Goal: Transaction & Acquisition: Purchase product/service

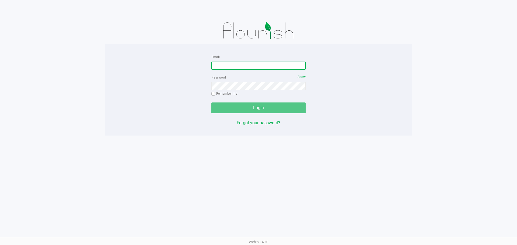
click at [223, 62] on input "Email" at bounding box center [258, 66] width 94 height 8
type input "[EMAIL_ADDRESS][DOMAIN_NAME]"
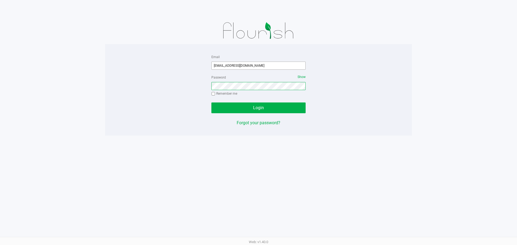
click at [211, 103] on button "Login" at bounding box center [258, 108] width 94 height 11
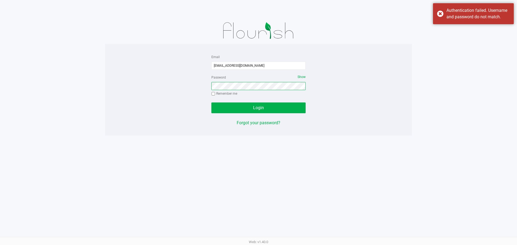
click at [211, 103] on button "Login" at bounding box center [258, 108] width 94 height 11
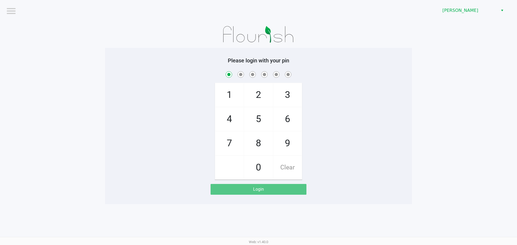
checkbox input "true"
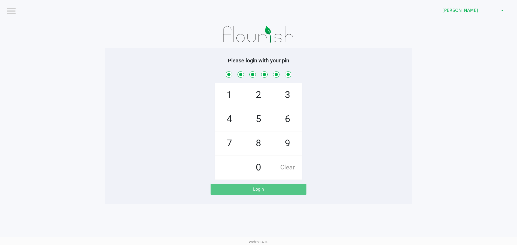
checkbox input "true"
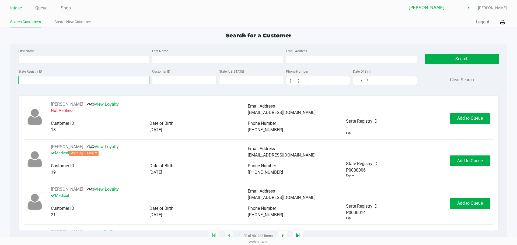
click at [59, 78] on input "State Registry ID" at bounding box center [83, 80] width 131 height 8
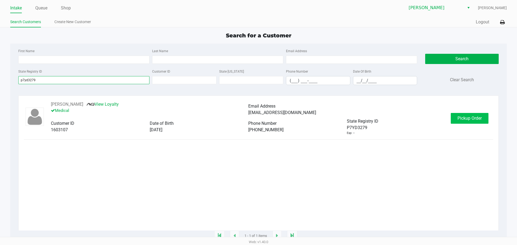
type input "p7yd3279"
click at [470, 114] on button "Pickup Order" at bounding box center [470, 118] width 38 height 11
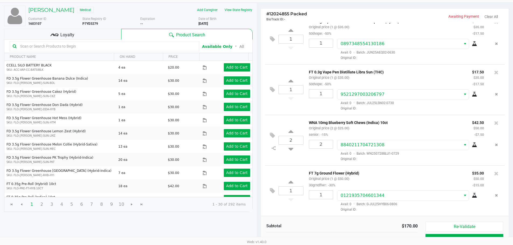
scroll to position [55, 0]
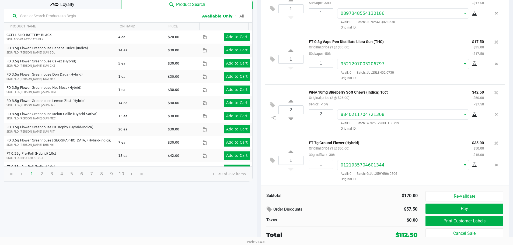
click at [470, 203] on div "Re-Validate Pay Print Customer Labels Cancel Sale" at bounding box center [467, 215] width 82 height 48
click at [469, 200] on button "Re-Validate" at bounding box center [465, 196] width 78 height 10
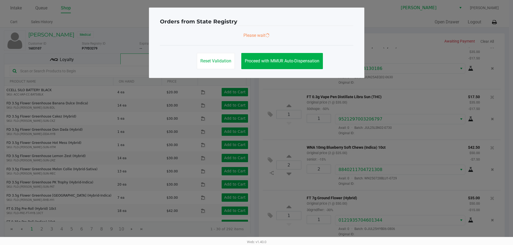
scroll to position [0, 0]
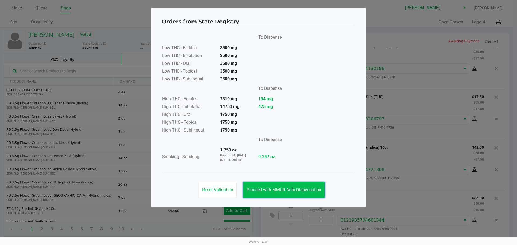
click at [286, 193] on button "Proceed with MMUR Auto-Dispensation" at bounding box center [284, 190] width 82 height 16
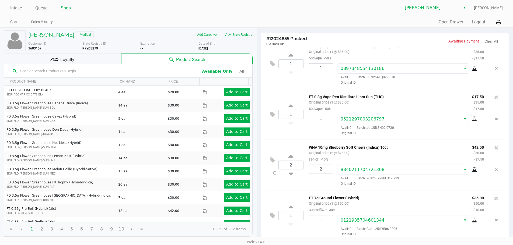
scroll to position [55, 0]
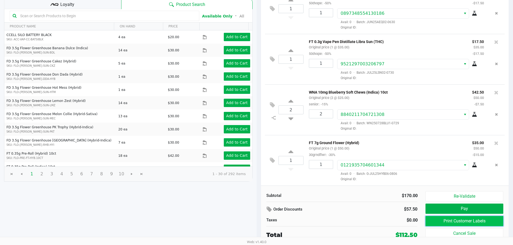
click at [473, 219] on button "Print Customer Labels" at bounding box center [465, 221] width 78 height 10
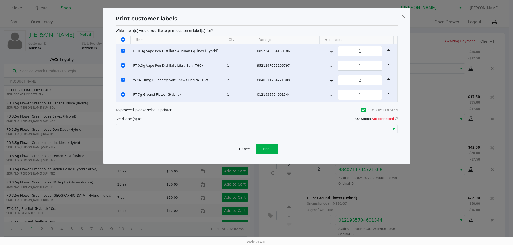
scroll to position [0, 0]
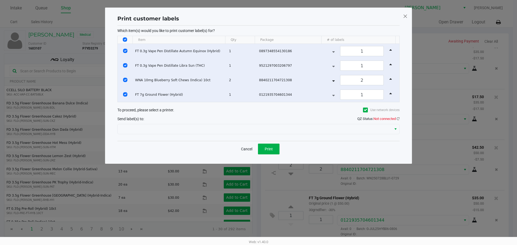
click at [266, 135] on div at bounding box center [258, 129] width 282 height 13
click at [256, 121] on div "Send label(s) to: QZ Status: Not connected" at bounding box center [258, 119] width 282 height 8
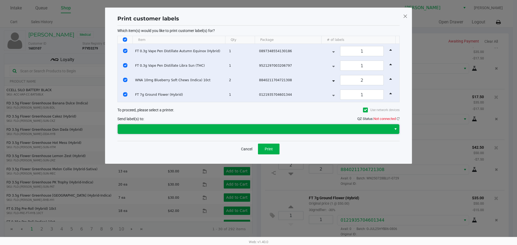
click at [253, 129] on span at bounding box center [254, 129] width 267 height 6
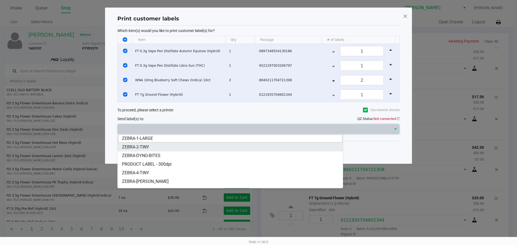
click at [219, 148] on li "ZEBRA-2-TINY" at bounding box center [230, 147] width 225 height 9
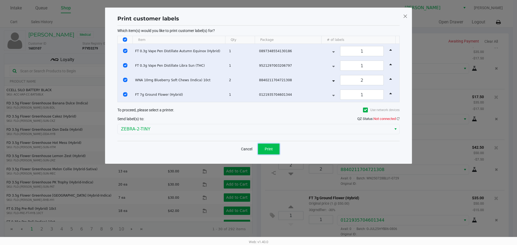
click at [264, 145] on button "Print" at bounding box center [269, 149] width 22 height 11
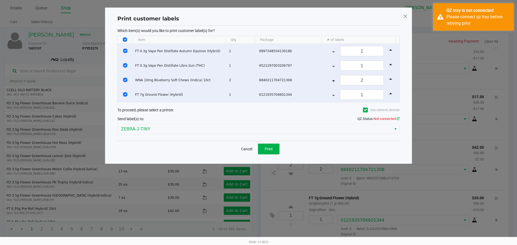
click at [398, 118] on icon at bounding box center [398, 119] width 3 height 4
click at [394, 116] on div "Send label(s) to: QZ Status: Not connected" at bounding box center [258, 119] width 282 height 8
click at [398, 117] on icon at bounding box center [398, 119] width 3 height 4
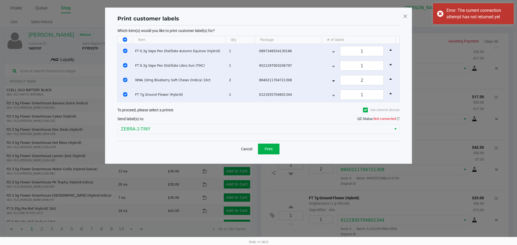
click at [403, 12] on span at bounding box center [405, 16] width 5 height 9
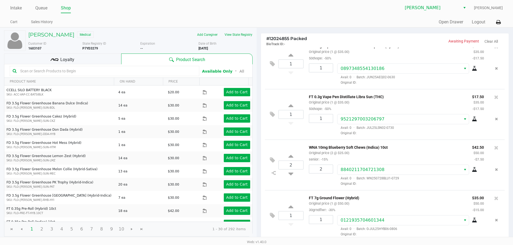
scroll to position [55, 0]
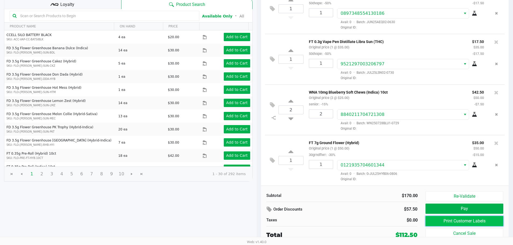
click at [466, 219] on button "Print Customer Labels" at bounding box center [465, 221] width 78 height 10
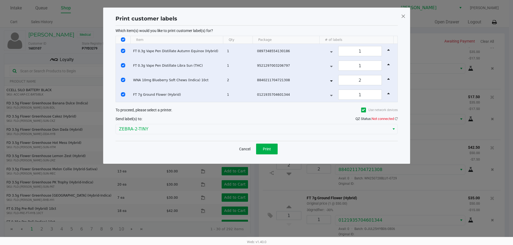
scroll to position [0, 0]
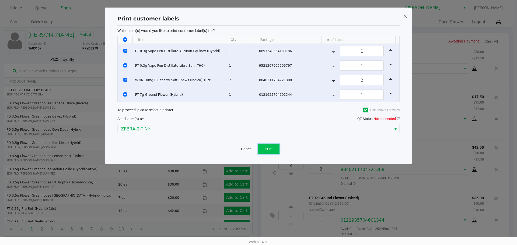
click at [259, 144] on button "Print" at bounding box center [269, 149] width 22 height 11
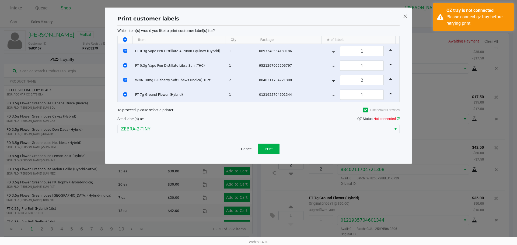
click at [397, 117] on icon at bounding box center [398, 119] width 3 height 4
click at [268, 151] on span "Print" at bounding box center [269, 149] width 8 height 4
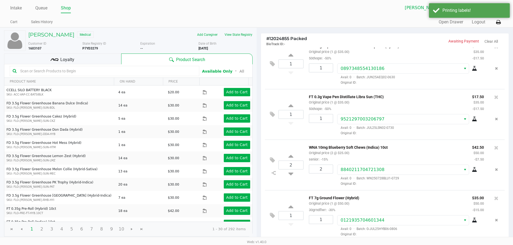
click at [70, 55] on div "Loyalty" at bounding box center [62, 59] width 117 height 11
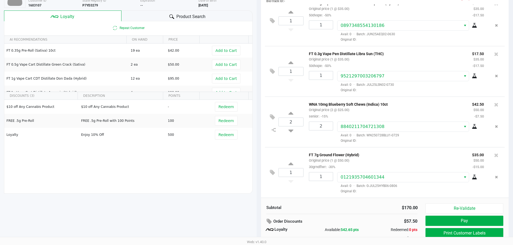
scroll to position [62, 0]
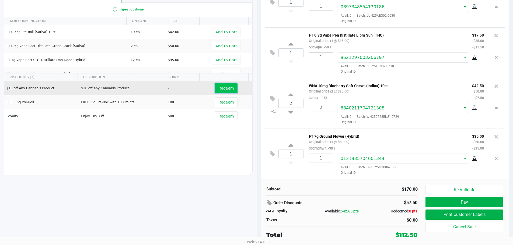
click at [218, 90] on span "Redeem" at bounding box center [225, 88] width 15 height 4
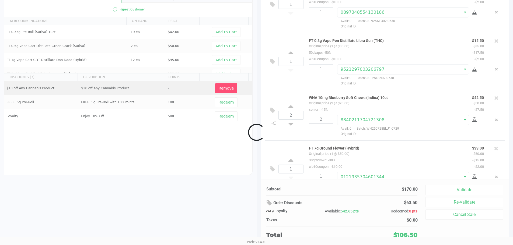
scroll to position [30, 0]
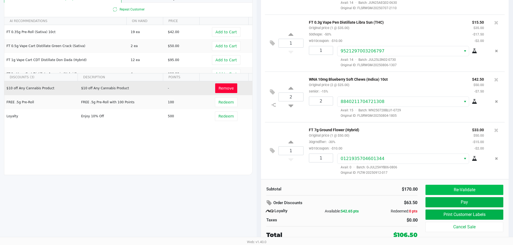
click at [460, 192] on button "Re-Validate" at bounding box center [465, 190] width 78 height 10
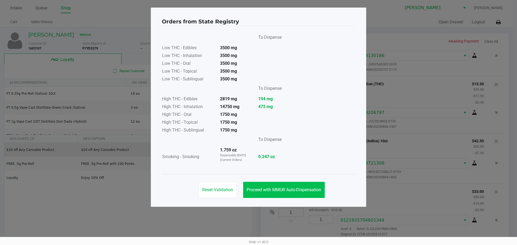
click at [298, 196] on button "Proceed with MMUR Auto-Dispensation" at bounding box center [284, 190] width 82 height 16
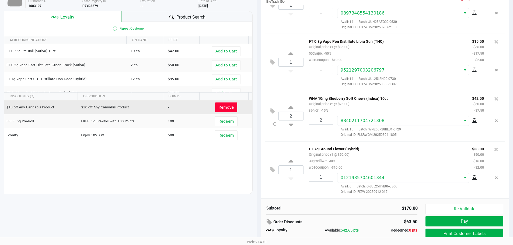
scroll to position [62, 0]
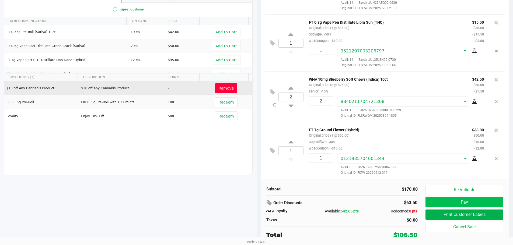
click at [447, 199] on button "Pay" at bounding box center [465, 202] width 78 height 10
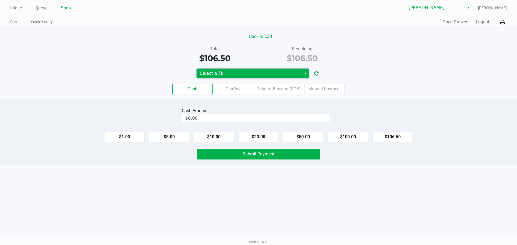
click at [267, 77] on span "Select a Till" at bounding box center [249, 74] width 105 height 10
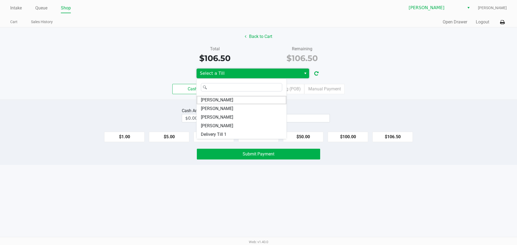
click at [230, 110] on span "[PERSON_NAME]" at bounding box center [217, 109] width 32 height 6
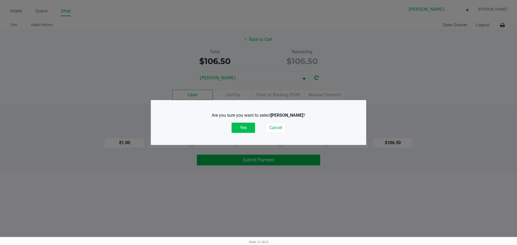
click at [245, 126] on button "Yes" at bounding box center [243, 128] width 23 height 10
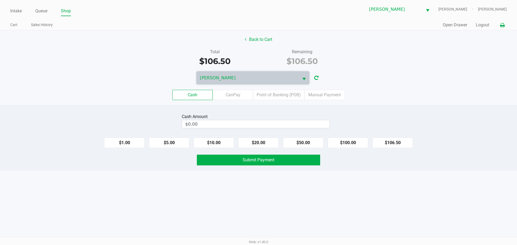
click at [503, 29] on button at bounding box center [502, 25] width 9 height 10
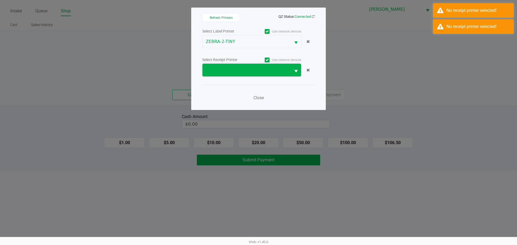
click at [261, 71] on span at bounding box center [247, 70] width 82 height 6
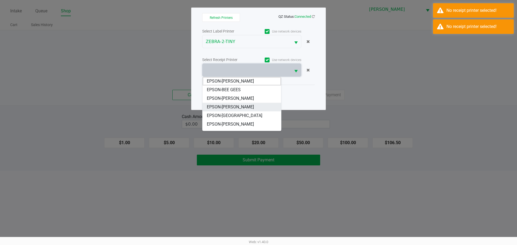
click at [245, 107] on span "EPSON-[PERSON_NAME]" at bounding box center [230, 107] width 47 height 6
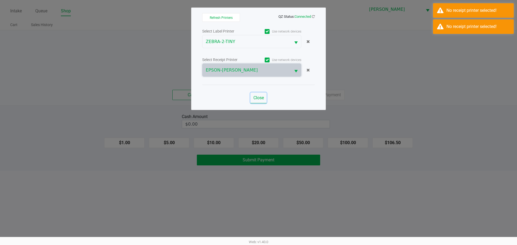
click at [259, 99] on span "Close" at bounding box center [258, 97] width 11 height 5
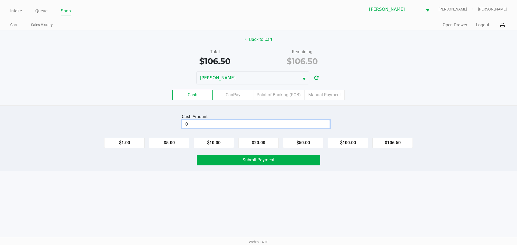
click at [269, 126] on input "0" at bounding box center [256, 124] width 148 height 8
type input "$106.50"
click at [274, 161] on span "Submit Payment" at bounding box center [259, 160] width 32 height 5
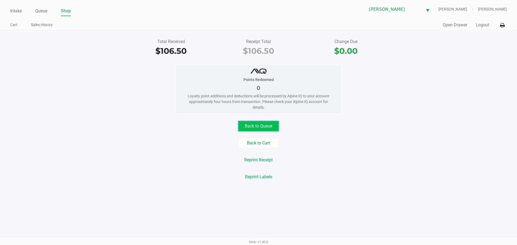
click at [267, 128] on button "Back to Queue" at bounding box center [258, 126] width 40 height 10
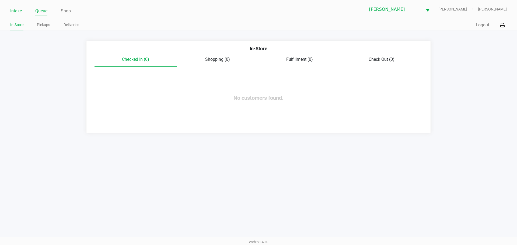
click at [16, 9] on link "Intake" at bounding box center [16, 11] width 12 height 8
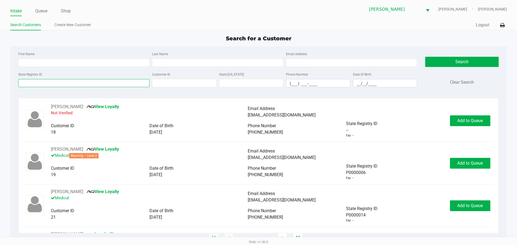
click at [71, 85] on input "State Registry ID" at bounding box center [83, 83] width 131 height 8
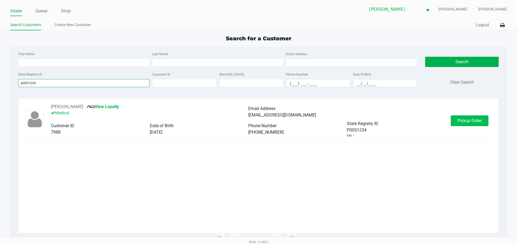
type input "p0051234"
click at [462, 121] on span "Pickup Order" at bounding box center [470, 120] width 24 height 5
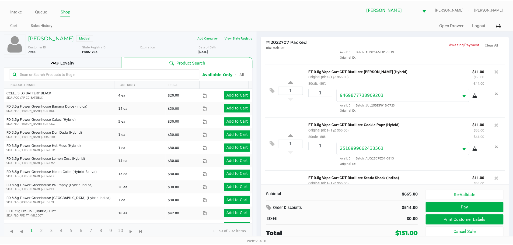
scroll to position [233, 0]
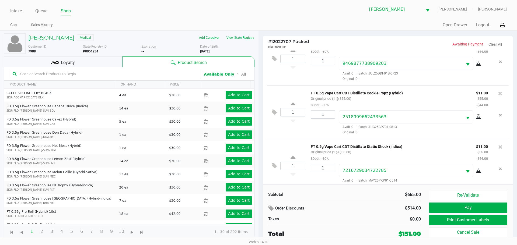
click at [85, 62] on div "Loyalty" at bounding box center [63, 62] width 118 height 11
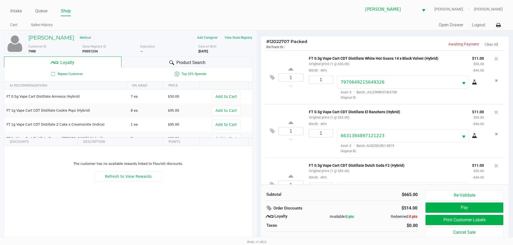
scroll to position [5, 0]
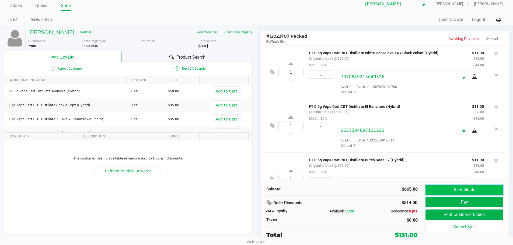
click at [465, 190] on button "Re-Validate" at bounding box center [465, 190] width 78 height 10
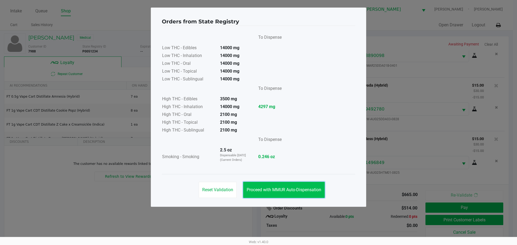
click at [282, 186] on button "Proceed with MMUR Auto-Dispensation" at bounding box center [284, 190] width 82 height 16
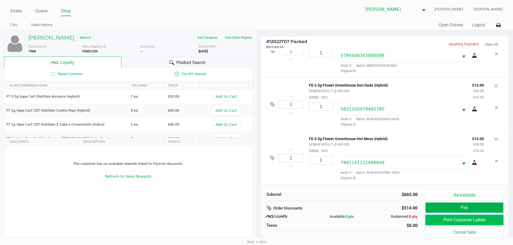
click at [468, 220] on button "Print Customer Labels" at bounding box center [465, 220] width 78 height 10
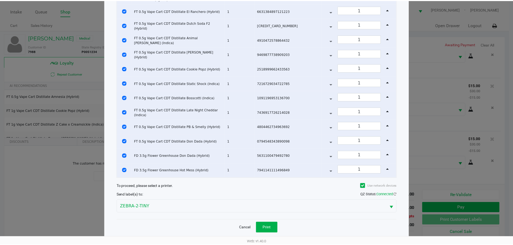
scroll to position [60, 0]
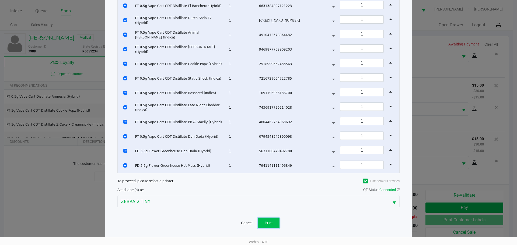
click at [274, 222] on button "Print" at bounding box center [269, 223] width 22 height 11
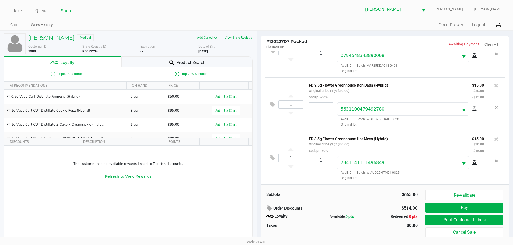
scroll to position [5, 0]
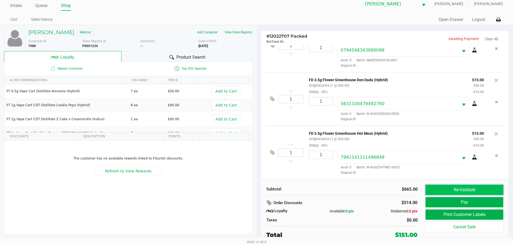
click at [469, 187] on button "Re-Validate" at bounding box center [465, 190] width 78 height 10
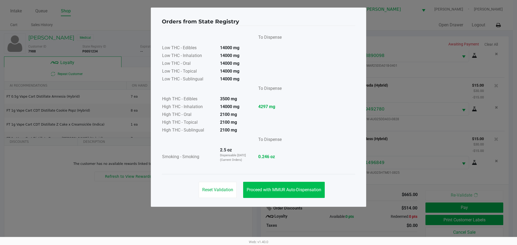
click at [286, 187] on button "Proceed with MMUR Auto-Dispensation" at bounding box center [284, 190] width 82 height 16
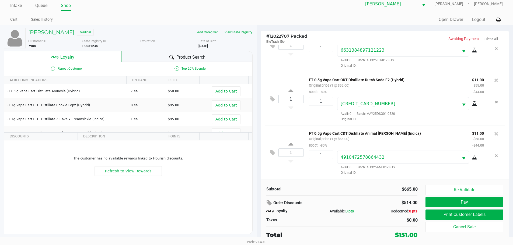
scroll to position [76, 0]
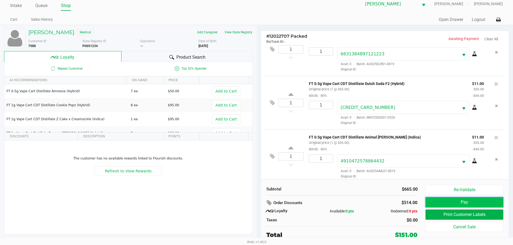
click at [475, 207] on button "Pay" at bounding box center [465, 202] width 78 height 10
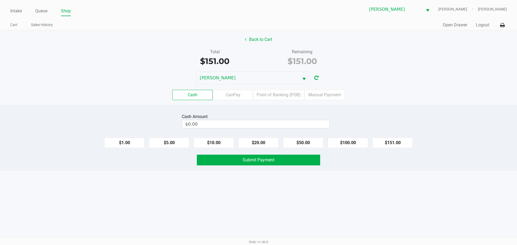
click at [386, 116] on div "Cash Amount $0.00" at bounding box center [258, 121] width 525 height 17
click at [378, 145] on button "$151.00" at bounding box center [392, 143] width 40 height 10
type input "$151.00"
click at [252, 162] on span "Submit Payment" at bounding box center [259, 160] width 32 height 5
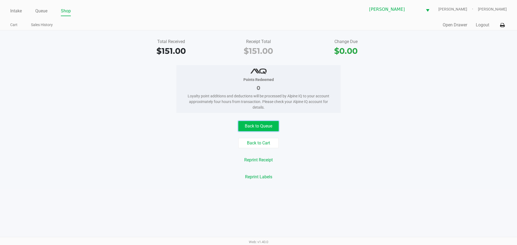
click at [245, 124] on button "Back to Queue" at bounding box center [258, 126] width 40 height 10
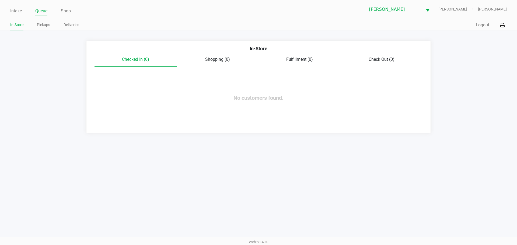
click at [5, 7] on div "Intake Queue Shop [PERSON_NAME] [PERSON_NAME] [PERSON_NAME] In-Store Pickups De…" at bounding box center [258, 15] width 517 height 30
click at [14, 10] on link "Intake" at bounding box center [16, 11] width 12 height 8
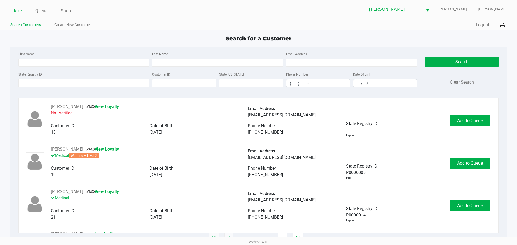
click at [96, 44] on div "Search for a Customer First Name Last Name Email Address State Registry ID Cust…" at bounding box center [258, 136] width 496 height 204
click at [68, 80] on input "State Registry ID" at bounding box center [83, 83] width 131 height 8
click at [69, 63] on input "First Name" at bounding box center [83, 63] width 131 height 8
type input "[PERSON_NAME]"
click at [199, 66] on input "Last Name" at bounding box center [217, 63] width 131 height 8
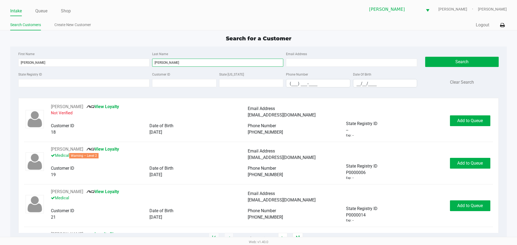
type input "[PERSON_NAME]"
click at [358, 84] on input "__/__/____" at bounding box center [385, 83] width 64 height 8
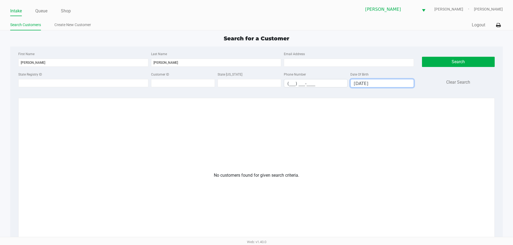
type input "[DATE]"
click at [69, 25] on link "Create New Customer" at bounding box center [72, 25] width 37 height 7
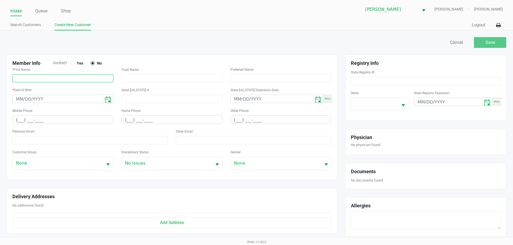
click at [80, 75] on input "text" at bounding box center [62, 78] width 101 height 8
paste input "[PERSON_NAME]"
type input "[PERSON_NAME]"
click at [137, 79] on input "text" at bounding box center [171, 78] width 101 height 8
paste input "[PERSON_NAME]"
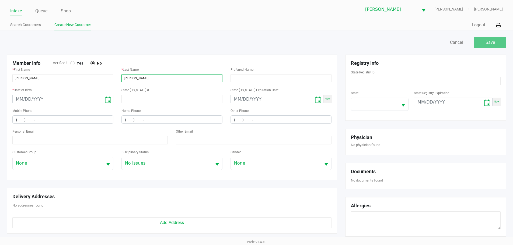
type input "[PERSON_NAME]"
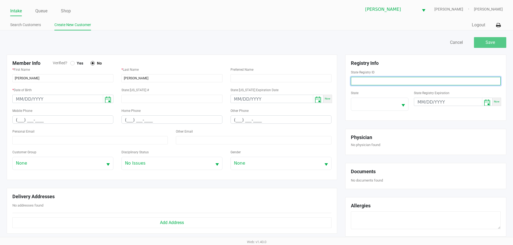
click at [375, 77] on input at bounding box center [426, 81] width 150 height 8
paste input "P6RV9180"
type input "P6RV9180"
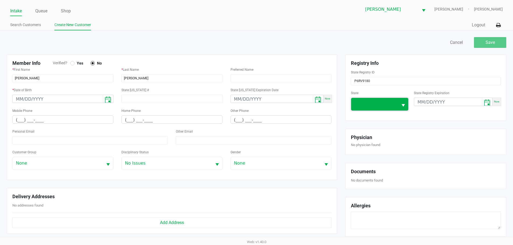
click at [380, 101] on span at bounding box center [374, 104] width 41 height 6
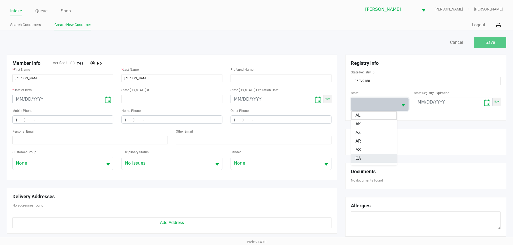
scroll to position [41, 0]
click at [370, 162] on li "FL" at bounding box center [374, 160] width 46 height 9
click at [421, 100] on input "month/day/year" at bounding box center [448, 102] width 68 height 8
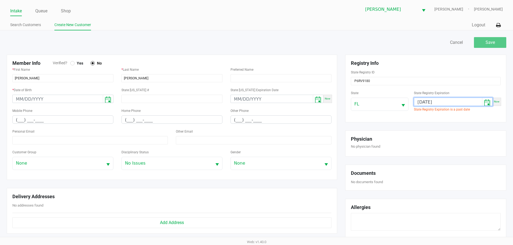
drag, startPoint x: 439, startPoint y: 113, endPoint x: 430, endPoint y: 109, distance: 9.4
click at [437, 113] on div "State [US_STATE] State Registry Expiration [DATE] Now State Registry Expiration…" at bounding box center [426, 103] width 150 height 27
click at [421, 102] on input "[DATE]" at bounding box center [448, 102] width 68 height 8
click at [434, 102] on input "month/17/1959" at bounding box center [448, 102] width 68 height 8
click at [437, 104] on input "month/day/1959" at bounding box center [448, 102] width 68 height 8
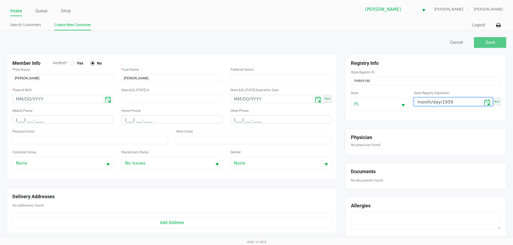
click at [442, 105] on input "month/day/1959" at bounding box center [448, 102] width 68 height 8
type input "month/day/year"
click at [352, 60] on h5 "Registry Info" at bounding box center [426, 63] width 150 height 6
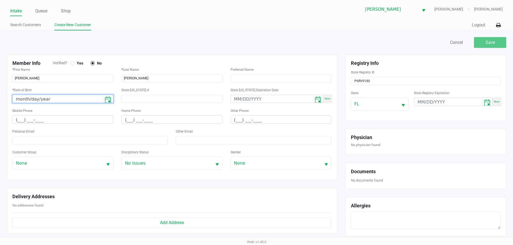
drag, startPoint x: 19, startPoint y: 98, endPoint x: 140, endPoint y: 104, distance: 120.5
click at [19, 98] on input "month/day/year" at bounding box center [58, 99] width 90 height 8
type input "[DATE]"
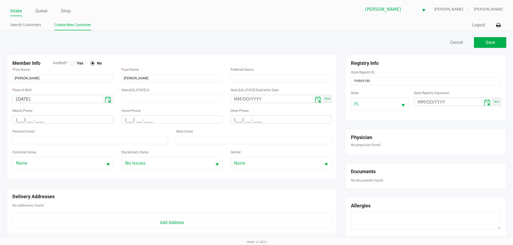
click at [124, 54] on div "Save Cancel" at bounding box center [257, 45] width 508 height 19
click at [75, 64] on span "Yes" at bounding box center [79, 63] width 9 height 5
click at [49, 131] on div "Personal Email" at bounding box center [89, 136] width 155 height 16
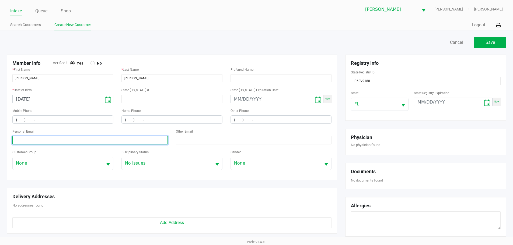
click at [49, 139] on input at bounding box center [89, 140] width 155 height 8
paste input "[EMAIL_ADDRESS][DOMAIN_NAME]"
type input "[EMAIL_ADDRESS][DOMAIN_NAME]"
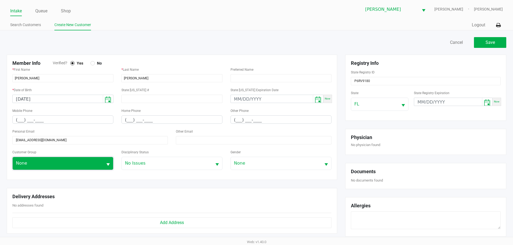
click at [56, 161] on span "None" at bounding box center [58, 163] width 84 height 6
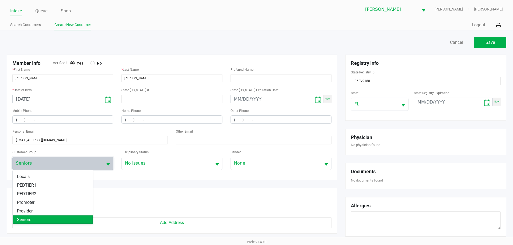
click at [43, 219] on li "Seniors" at bounding box center [53, 220] width 80 height 9
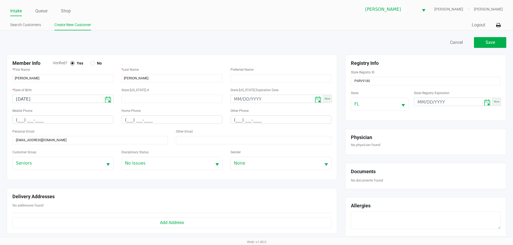
click at [259, 24] on div "Quick Sale Logout" at bounding box center [380, 25] width 246 height 10
click at [489, 42] on span "Save" at bounding box center [490, 42] width 9 height 5
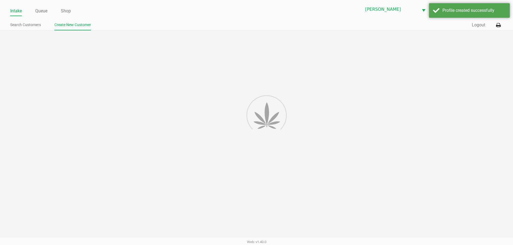
type input "---"
type input "( __) ___-____"
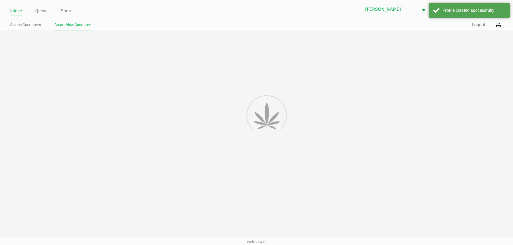
type input "---"
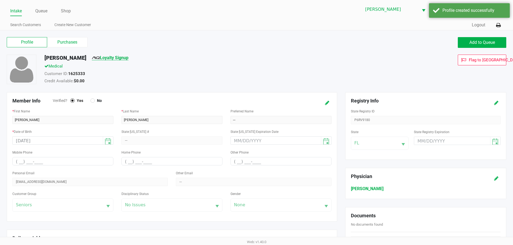
click at [117, 58] on link "Loyalty Signup" at bounding box center [110, 57] width 37 height 5
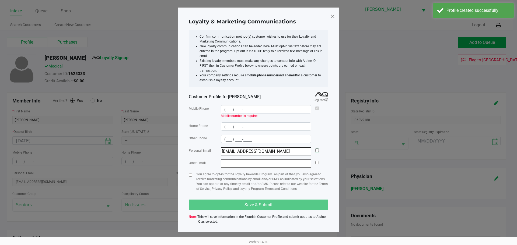
click at [316, 149] on input "checkbox" at bounding box center [317, 151] width 4 height 4
checkbox input "true"
click at [190, 173] on input "checkbox" at bounding box center [191, 175] width 4 height 4
checkbox input "true"
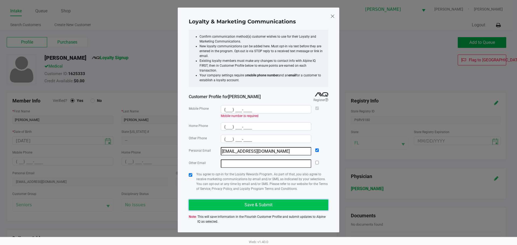
click at [271, 203] on span "Save & Submit" at bounding box center [259, 205] width 28 height 5
click at [273, 201] on button "Save & Submit" at bounding box center [259, 205] width 140 height 11
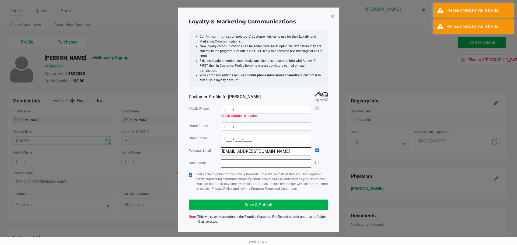
click at [330, 18] on span at bounding box center [332, 16] width 5 height 9
type input "(___) ___-____"
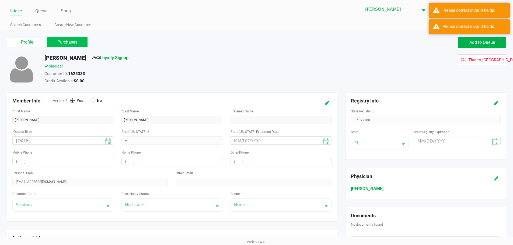
click at [68, 43] on label "Purchases" at bounding box center [67, 42] width 40 height 10
click at [0, 0] on 1 "Purchases" at bounding box center [0, 0] width 0 height 0
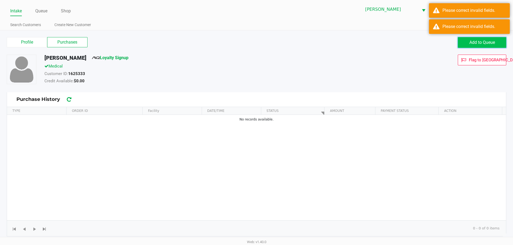
click at [474, 44] on span "Add to Queue" at bounding box center [482, 42] width 26 height 5
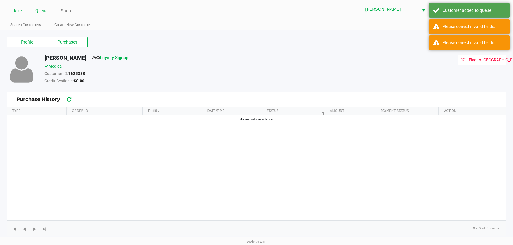
click at [42, 12] on link "Queue" at bounding box center [41, 11] width 12 height 8
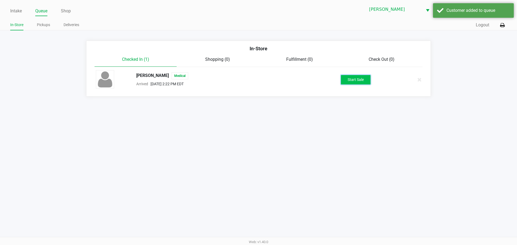
click at [350, 76] on button "Start Sale" at bounding box center [356, 79] width 30 height 9
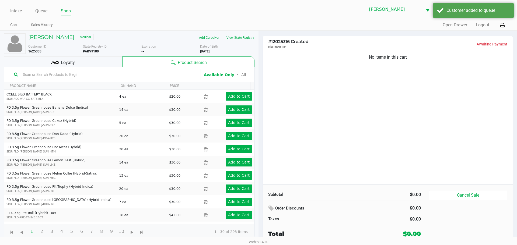
click at [303, 119] on div "No items in this cart" at bounding box center [388, 118] width 250 height 134
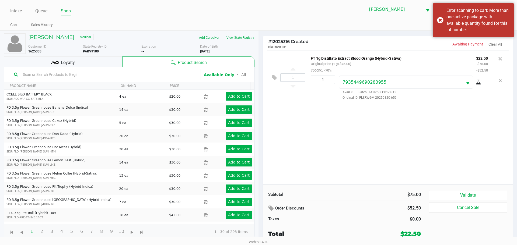
click at [76, 78] on input "text" at bounding box center [109, 75] width 176 height 8
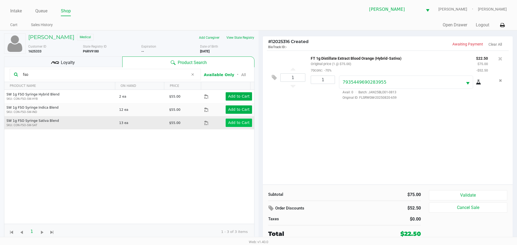
type input "fso"
click at [230, 120] on button "Add to Cart" at bounding box center [239, 123] width 26 height 8
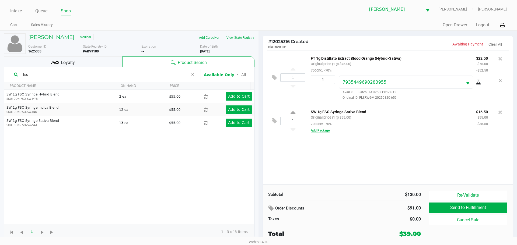
click at [321, 131] on button "Add Package" at bounding box center [320, 130] width 19 height 5
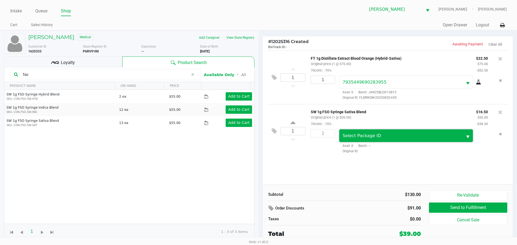
click at [385, 141] on span "Select Package ID" at bounding box center [400, 136] width 123 height 13
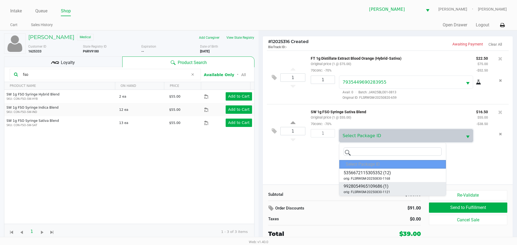
click at [390, 187] on li "9928054965109686 (1) orig: FLSRWGM-20250830-1121" at bounding box center [392, 188] width 107 height 13
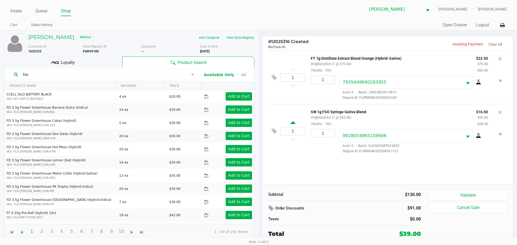
click at [294, 121] on icon at bounding box center [293, 123] width 5 height 7
type input "2"
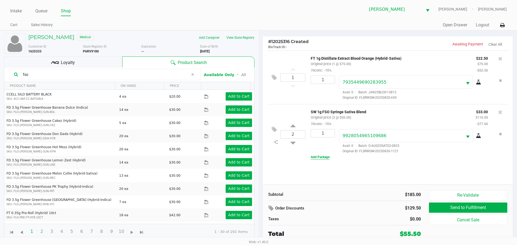
click at [322, 158] on button "Add Package" at bounding box center [320, 157] width 19 height 5
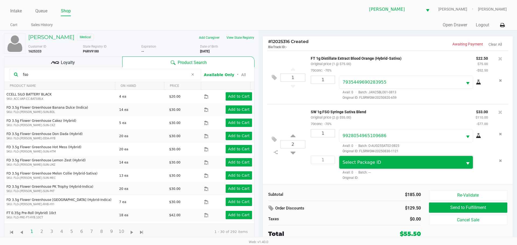
click at [361, 169] on span "Select Package ID" at bounding box center [400, 162] width 123 height 13
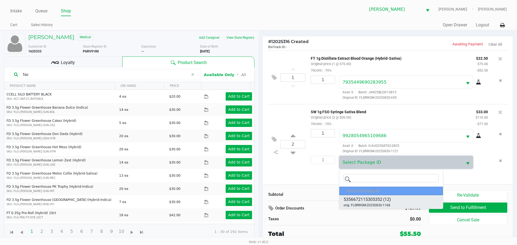
click at [372, 198] on span "5356672115305352" at bounding box center [363, 200] width 39 height 6
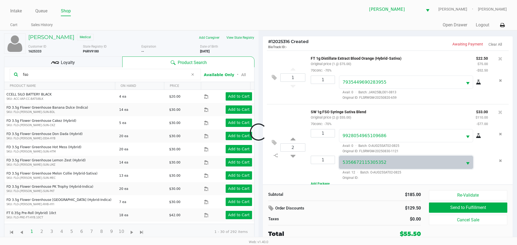
scroll to position [0, 0]
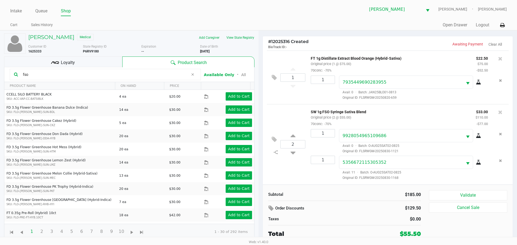
click at [376, 116] on div "SW 1g FSO Syringe Sativa Blend Original price (2 @ $55.00) 70conc: -70%" at bounding box center [389, 118] width 165 height 19
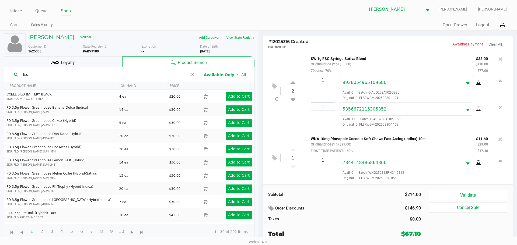
click at [93, 61] on div "Loyalty" at bounding box center [63, 62] width 118 height 11
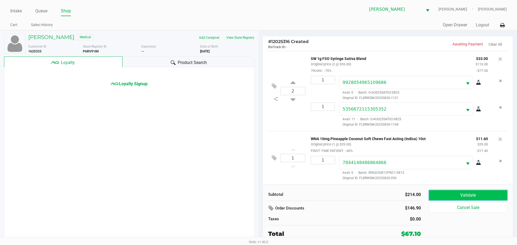
click at [463, 194] on button "Validate" at bounding box center [468, 195] width 78 height 10
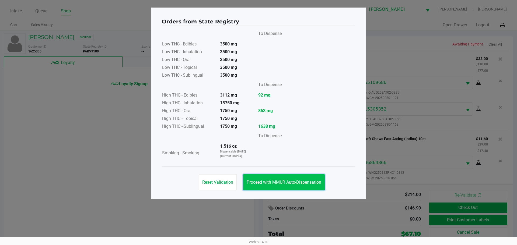
click at [267, 187] on button "Proceed with MMUR Auto-Dispensation" at bounding box center [284, 183] width 82 height 16
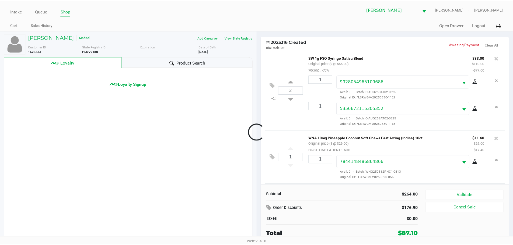
scroll to position [108, 0]
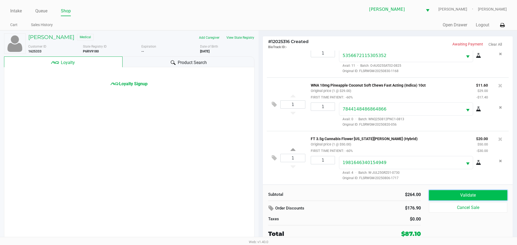
click at [469, 198] on button "Validate" at bounding box center [468, 195] width 78 height 10
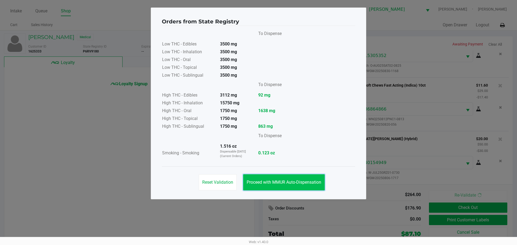
click at [289, 180] on span "Proceed with MMUR Auto-Dispensation" at bounding box center [284, 182] width 75 height 5
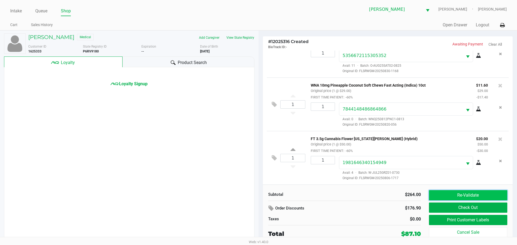
click at [463, 197] on button "Re-Validate" at bounding box center [468, 195] width 78 height 10
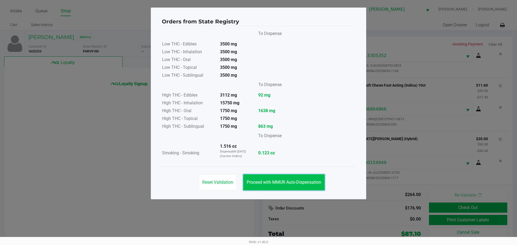
click at [283, 190] on button "Proceed with MMUR Auto-Dispensation" at bounding box center [284, 183] width 82 height 16
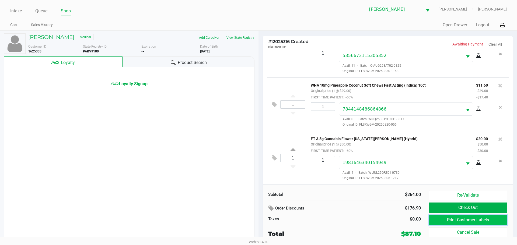
click at [463, 219] on button "Print Customer Labels" at bounding box center [468, 220] width 78 height 10
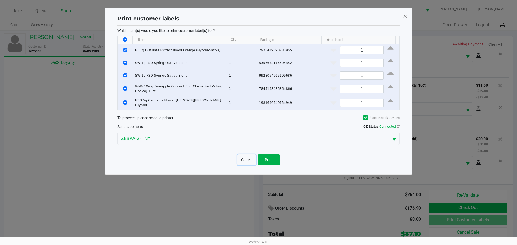
click at [251, 158] on button "Cancel" at bounding box center [247, 160] width 18 height 11
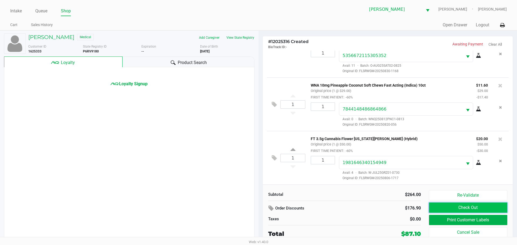
click at [469, 208] on button "Check Out" at bounding box center [468, 208] width 78 height 10
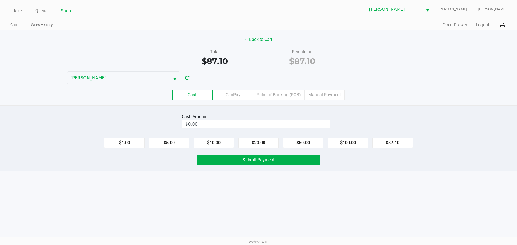
click at [353, 69] on div "Back to Cart Total $87.10 Remaining $87.10 [PERSON_NAME] Cash CanPay Point of B…" at bounding box center [258, 67] width 517 height 75
click at [282, 92] on label "Point of Banking (POB)" at bounding box center [278, 95] width 51 height 10
click at [0, 0] on 7 "Point of Banking (POB)" at bounding box center [0, 0] width 0 height 0
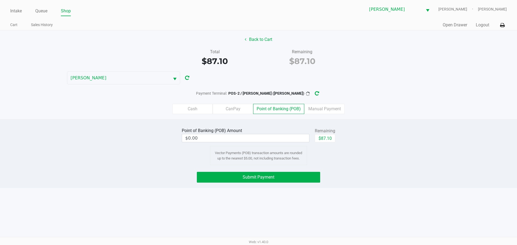
click at [360, 103] on div "Cash CanPay Point of Banking (POB) Manual Payment" at bounding box center [258, 109] width 525 height 21
click at [319, 139] on button "$87.10" at bounding box center [325, 138] width 20 height 8
type input "$87.10"
click at [376, 138] on div "Point of Banking (POB) Amount $87.10 Remaining $87.10 Clear Vector Payments (PO…" at bounding box center [258, 146] width 525 height 39
click at [255, 40] on button "Back to Cart" at bounding box center [258, 39] width 34 height 10
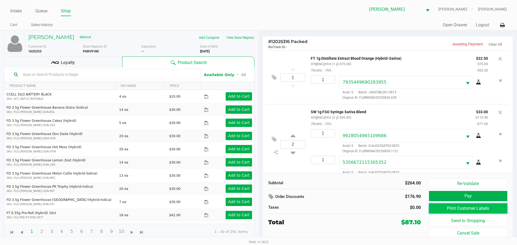
click at [466, 208] on button "Print Customer Labels" at bounding box center [468, 209] width 78 height 10
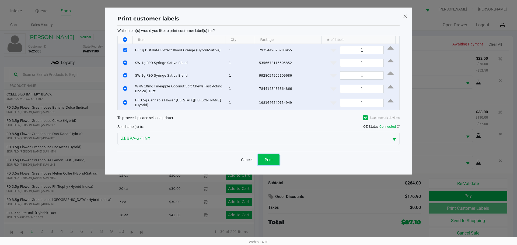
click at [266, 158] on span "Print" at bounding box center [269, 160] width 8 height 4
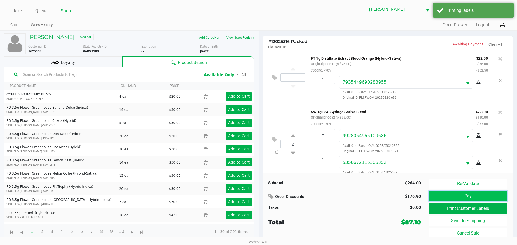
click at [470, 193] on button "Pay" at bounding box center [468, 196] width 78 height 10
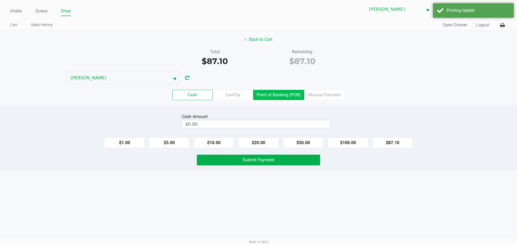
click at [269, 98] on label "Point of Banking (POB)" at bounding box center [278, 95] width 51 height 10
click at [0, 0] on 7 "Point of Banking (POB)" at bounding box center [0, 0] width 0 height 0
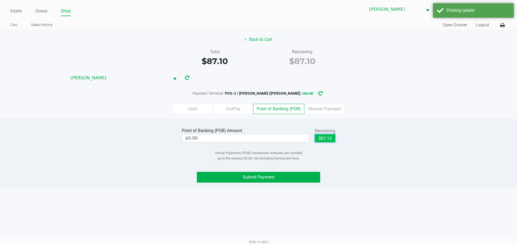
click at [320, 140] on button "$87.10" at bounding box center [325, 138] width 20 height 8
type input "$87.10"
click at [284, 178] on button "Submit Payment" at bounding box center [258, 177] width 123 height 11
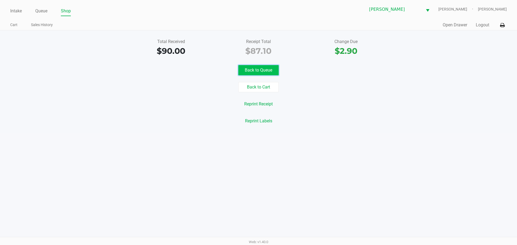
click at [253, 69] on button "Back to Queue" at bounding box center [258, 70] width 40 height 10
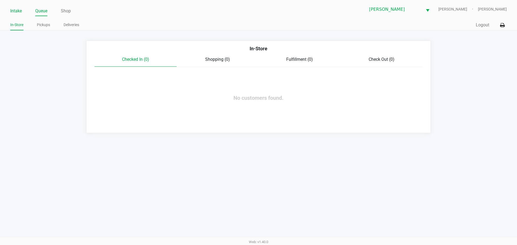
click at [18, 7] on li "Intake" at bounding box center [16, 11] width 12 height 9
click at [17, 11] on link "Intake" at bounding box center [16, 11] width 12 height 8
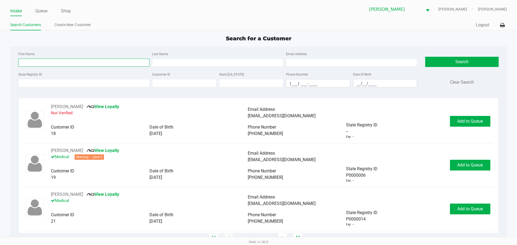
click at [86, 64] on input "First Name" at bounding box center [83, 63] width 131 height 8
type input "[PERSON_NAME]"
click at [193, 64] on input "Last Name" at bounding box center [217, 63] width 131 height 8
type input "v"
type input "[DEMOGRAPHIC_DATA]"
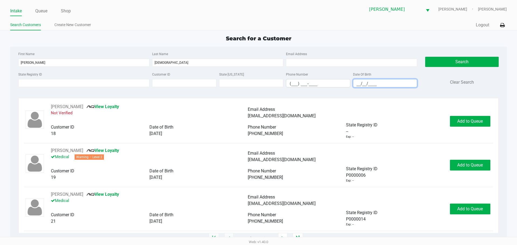
click at [360, 85] on input "__/__/____" at bounding box center [385, 83] width 64 height 8
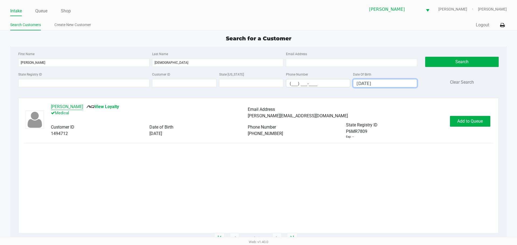
type input "[DATE]"
click at [71, 108] on button "[PERSON_NAME]" at bounding box center [67, 107] width 32 height 6
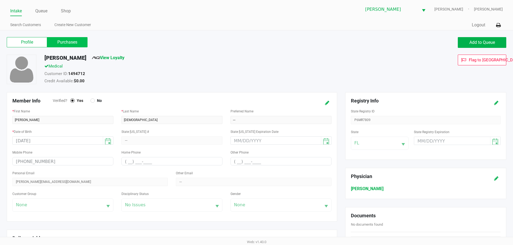
click at [74, 43] on label "Purchases" at bounding box center [67, 42] width 40 height 10
click at [0, 0] on 1 "Purchases" at bounding box center [0, 0] width 0 height 0
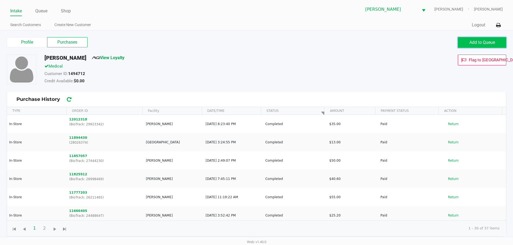
click at [470, 43] on span "Add to Queue" at bounding box center [482, 42] width 26 height 5
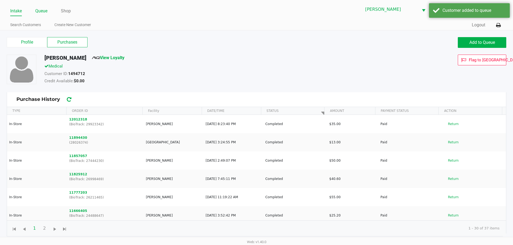
click at [42, 9] on link "Queue" at bounding box center [41, 11] width 12 height 8
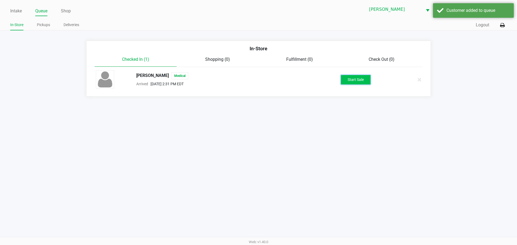
click at [350, 79] on button "Start Sale" at bounding box center [356, 79] width 30 height 9
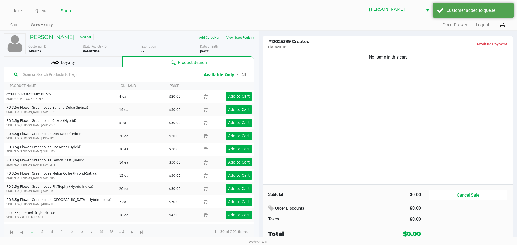
click at [239, 37] on button "View State Registry" at bounding box center [239, 37] width 32 height 9
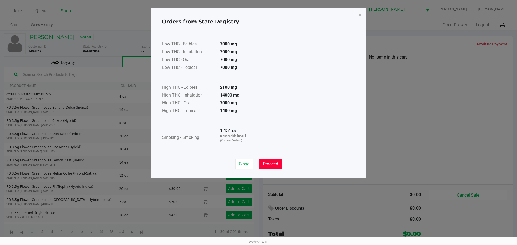
click at [273, 162] on span "Proceed" at bounding box center [270, 164] width 15 height 5
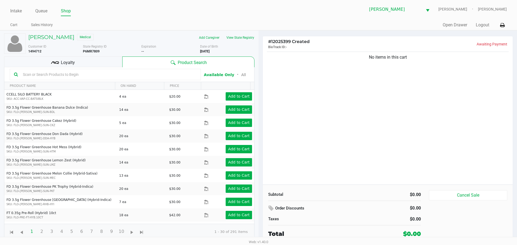
click at [295, 141] on div "No items in this cart" at bounding box center [388, 118] width 250 height 134
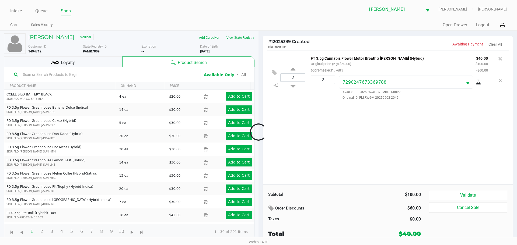
click at [76, 62] on div "Loyalty" at bounding box center [63, 62] width 118 height 11
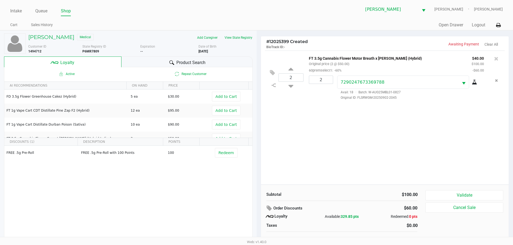
scroll to position [5, 0]
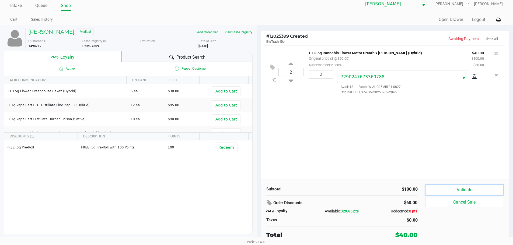
click at [460, 189] on button "Validate" at bounding box center [465, 190] width 78 height 10
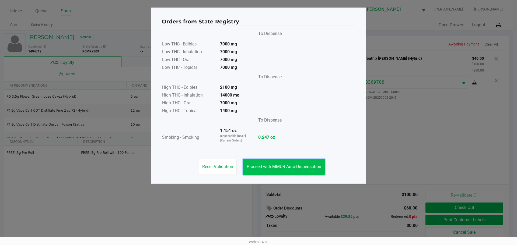
click at [270, 168] on span "Proceed with MMUR Auto-Dispensation" at bounding box center [284, 166] width 75 height 5
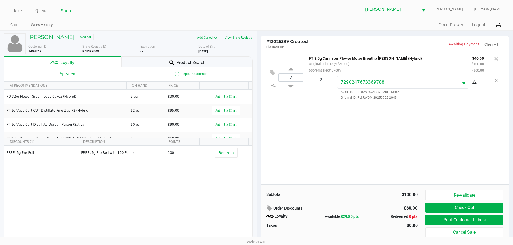
scroll to position [5, 0]
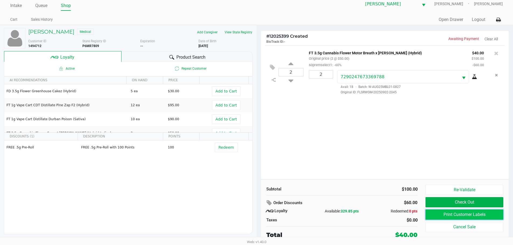
click at [475, 211] on button "Print Customer Labels" at bounding box center [465, 215] width 78 height 10
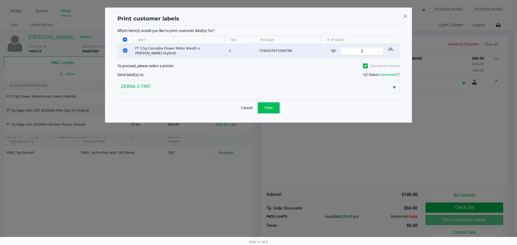
click at [262, 107] on button "Print" at bounding box center [269, 108] width 22 height 11
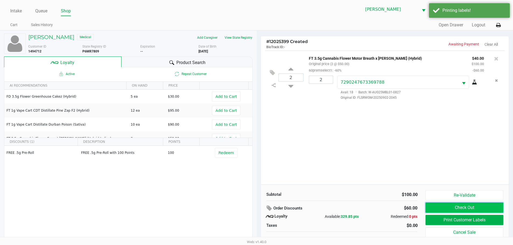
click at [467, 208] on button "Check Out" at bounding box center [465, 208] width 78 height 10
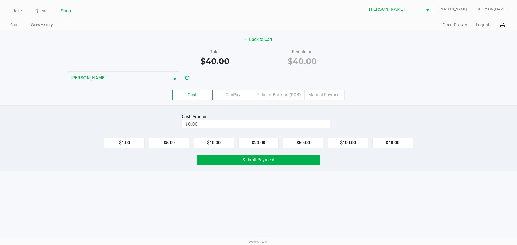
click at [232, 93] on label "CanPay" at bounding box center [233, 95] width 40 height 10
click at [0, 0] on 2 "CanPay" at bounding box center [0, 0] width 0 height 0
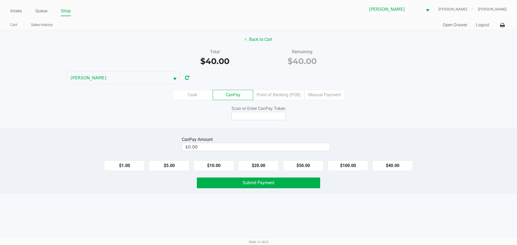
click at [247, 115] on input at bounding box center [259, 116] width 54 height 8
type input "X4004981X"
click at [402, 166] on button "$40.00" at bounding box center [392, 166] width 40 height 10
type input "$40.00"
click at [285, 188] on button "Submit Payment" at bounding box center [258, 183] width 123 height 11
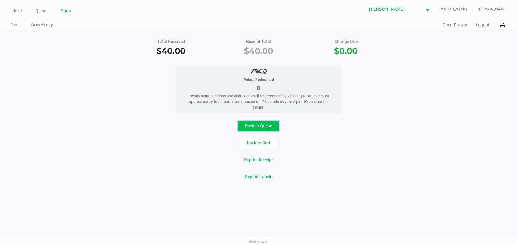
click at [247, 125] on button "Back to Queue" at bounding box center [258, 126] width 40 height 10
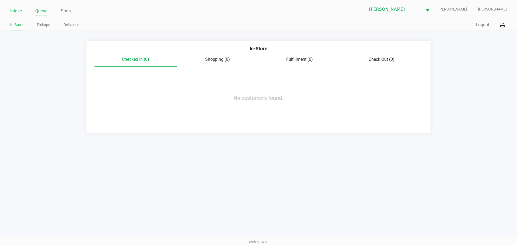
click at [20, 12] on link "Intake" at bounding box center [16, 11] width 12 height 8
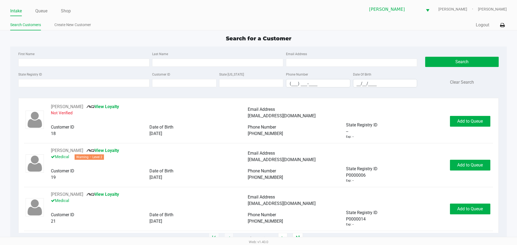
click at [20, 57] on div "First Name" at bounding box center [84, 59] width 134 height 16
click at [68, 85] on input "State Registry ID" at bounding box center [83, 83] width 131 height 8
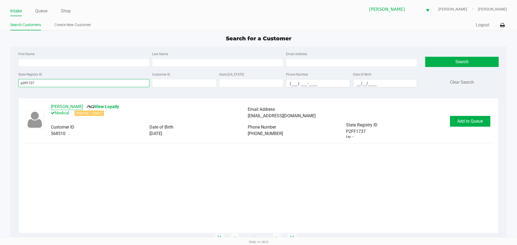
type input "p2ff1737"
click at [73, 109] on button "[PERSON_NAME]" at bounding box center [67, 107] width 32 height 6
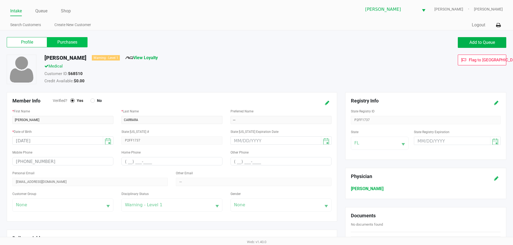
click at [67, 43] on label "Purchases" at bounding box center [67, 42] width 40 height 10
click at [0, 0] on 1 "Purchases" at bounding box center [0, 0] width 0 height 0
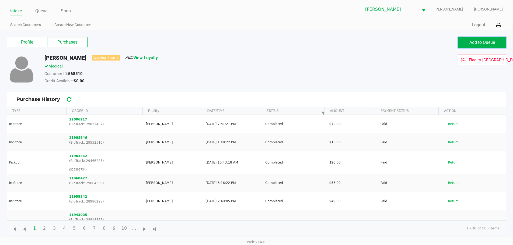
click at [482, 40] on button "Add to Queue" at bounding box center [482, 42] width 48 height 11
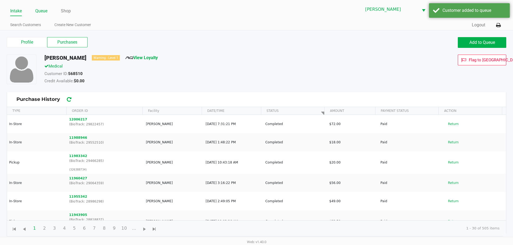
click at [40, 12] on link "Queue" at bounding box center [41, 11] width 12 height 8
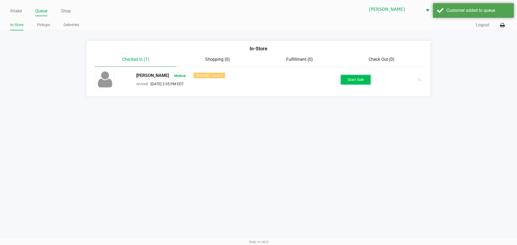
click at [353, 77] on button "Start Sale" at bounding box center [356, 79] width 30 height 9
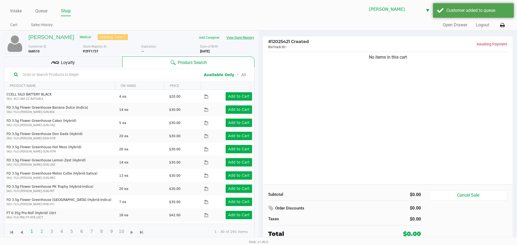
click at [238, 34] on button "View State Registry" at bounding box center [239, 37] width 32 height 9
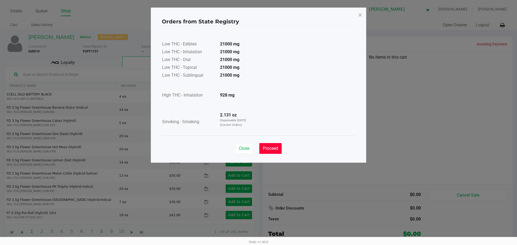
click at [271, 146] on span "Proceed" at bounding box center [270, 148] width 15 height 5
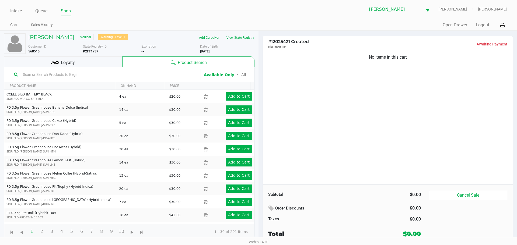
click at [71, 62] on span "Loyalty" at bounding box center [68, 63] width 14 height 6
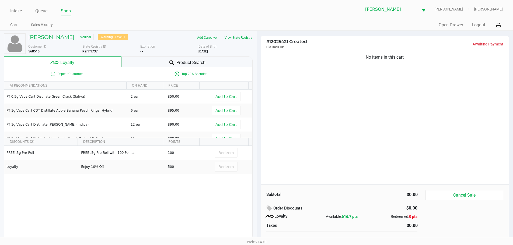
click at [344, 119] on div "No items in this cart" at bounding box center [385, 118] width 248 height 134
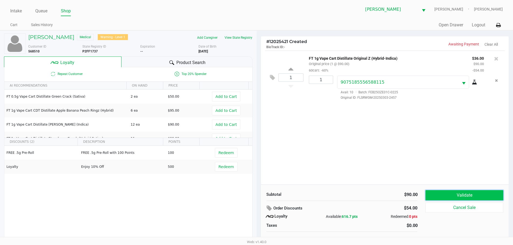
click at [457, 197] on button "Validate" at bounding box center [465, 195] width 78 height 10
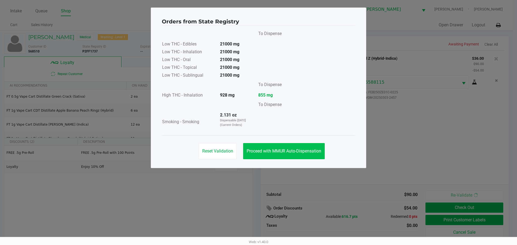
drag, startPoint x: 282, startPoint y: 143, endPoint x: 301, endPoint y: 156, distance: 23.1
click at [283, 144] on div "Reset Validation Proceed with MMUR Auto-Dispensation" at bounding box center [258, 148] width 193 height 27
drag, startPoint x: 304, startPoint y: 158, endPoint x: 394, endPoint y: 175, distance: 91.3
click at [305, 159] on button "Proceed with MMUR Auto-Dispensation" at bounding box center [284, 151] width 82 height 16
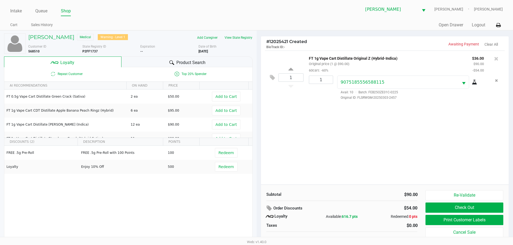
click at [453, 215] on div "Re-Validate Check Out Print Customer Labels Cancel Sale" at bounding box center [467, 217] width 82 height 55
click at [453, 219] on button "Print Customer Labels" at bounding box center [465, 220] width 78 height 10
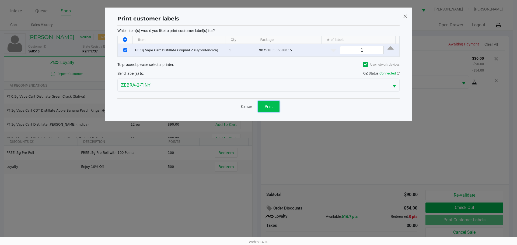
click at [271, 102] on button "Print" at bounding box center [269, 106] width 22 height 11
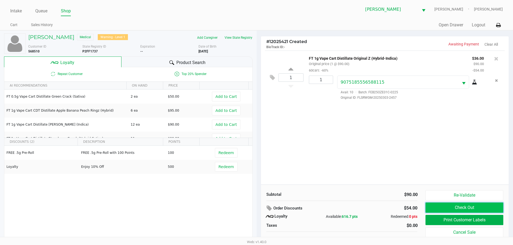
click at [461, 205] on button "Check Out" at bounding box center [465, 208] width 78 height 10
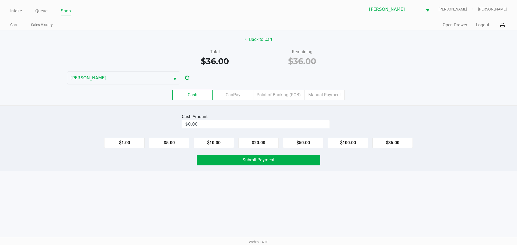
click at [270, 78] on div "Back to Cart Total $36.00 Remaining $36.00 [PERSON_NAME] Cash CanPay Point of B…" at bounding box center [258, 67] width 517 height 75
click at [268, 89] on div "Cash CanPay Point of Banking (POB) Manual Payment" at bounding box center [258, 95] width 525 height 21
click at [268, 90] on label "Point of Banking (POB)" at bounding box center [278, 95] width 51 height 10
click at [0, 0] on 7 "Point of Banking (POB)" at bounding box center [0, 0] width 0 height 0
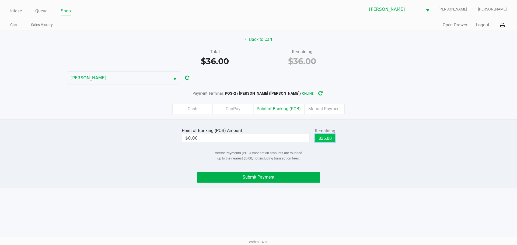
click at [325, 138] on button "$36.00" at bounding box center [325, 138] width 20 height 8
type input "$36.00"
click at [280, 176] on button "Submit Payment" at bounding box center [258, 177] width 123 height 11
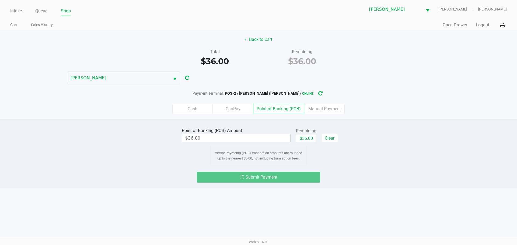
click at [365, 141] on div "Point of Banking (POB) Amount $36.00 Remaining $36.00 Clear Vector Payments (PO…" at bounding box center [258, 146] width 525 height 39
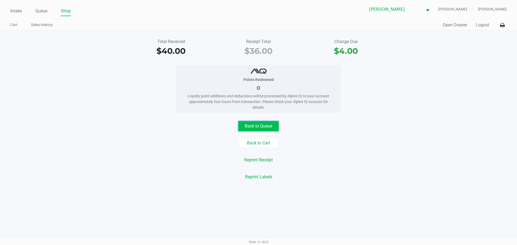
click at [256, 130] on button "Back to Queue" at bounding box center [258, 126] width 40 height 10
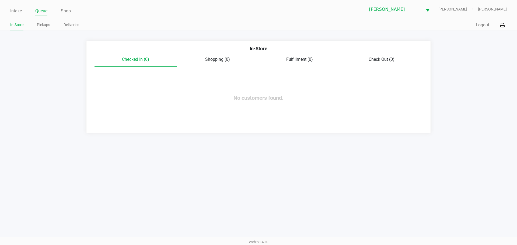
click at [63, 49] on app-queue-list "In-Store Checked In (0) Shopping (0) Fulfillment (0) Check Out (0) No customers…" at bounding box center [258, 87] width 517 height 93
click at [19, 22] on link "In-Store" at bounding box center [16, 25] width 13 height 7
click at [15, 10] on link "Intake" at bounding box center [16, 11] width 12 height 8
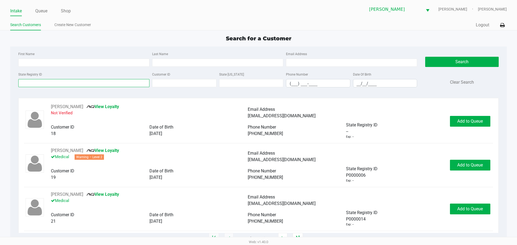
click at [74, 85] on input "State Registry ID" at bounding box center [83, 83] width 131 height 8
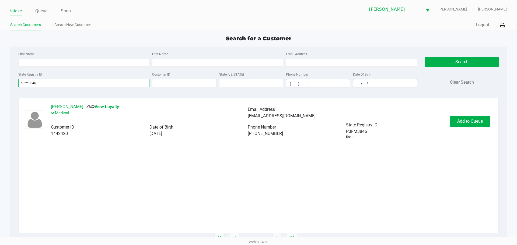
type input "p3fm3846"
click at [81, 108] on button "[PERSON_NAME]" at bounding box center [67, 107] width 32 height 6
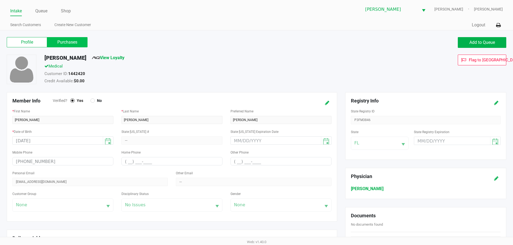
click at [72, 39] on label "Purchases" at bounding box center [67, 42] width 40 height 10
click at [0, 0] on 1 "Purchases" at bounding box center [0, 0] width 0 height 0
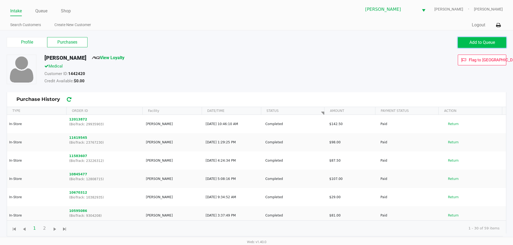
click at [488, 38] on button "Add to Queue" at bounding box center [482, 42] width 48 height 11
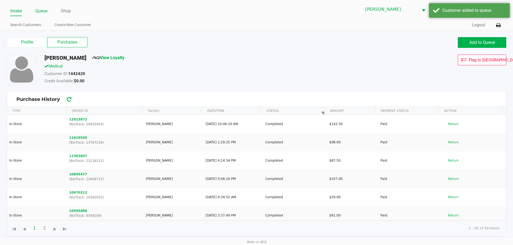
drag, startPoint x: 51, startPoint y: 13, endPoint x: 44, endPoint y: 11, distance: 7.6
click at [48, 13] on ul "Intake Queue Shop" at bounding box center [133, 11] width 246 height 9
click at [44, 11] on link "Queue" at bounding box center [41, 11] width 12 height 8
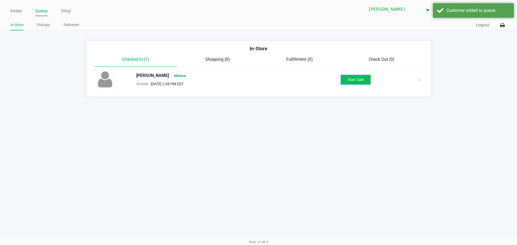
click at [367, 81] on button "Start Sale" at bounding box center [356, 79] width 30 height 9
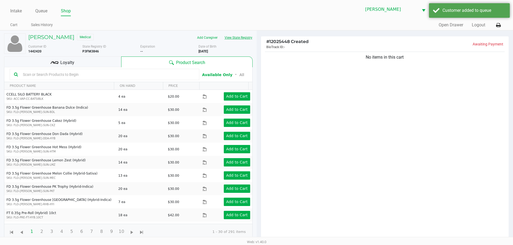
click at [249, 39] on button "View State Registry" at bounding box center [237, 37] width 32 height 9
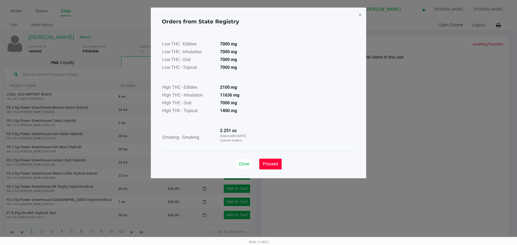
click at [267, 164] on span "Proceed" at bounding box center [270, 164] width 15 height 5
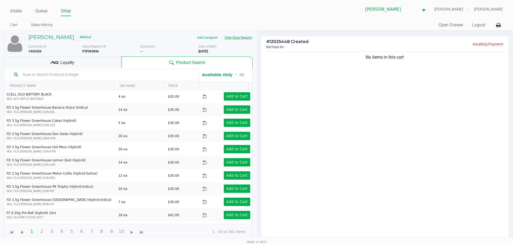
click at [221, 33] on button "View State Registry" at bounding box center [237, 37] width 32 height 9
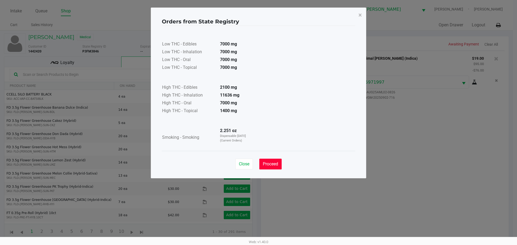
click at [264, 167] on button "Proceed" at bounding box center [270, 164] width 22 height 11
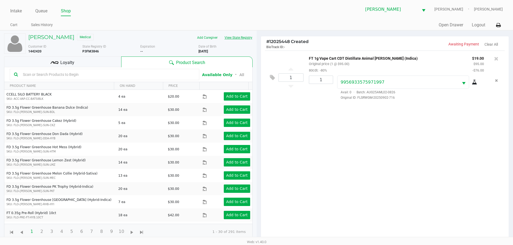
click at [221, 33] on button "View State Registry" at bounding box center [237, 37] width 32 height 9
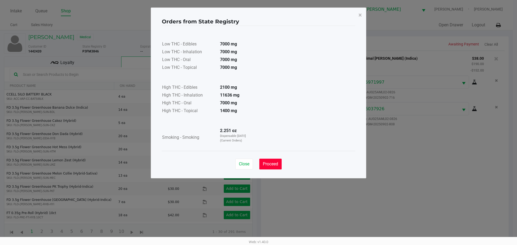
click at [262, 161] on button "Proceed" at bounding box center [270, 164] width 22 height 11
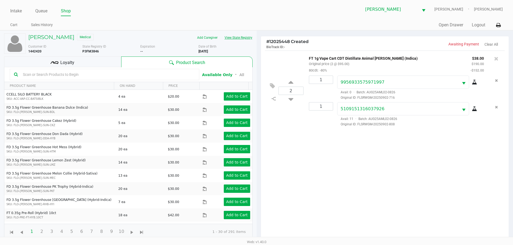
click at [221, 33] on button "View State Registry" at bounding box center [237, 37] width 32 height 9
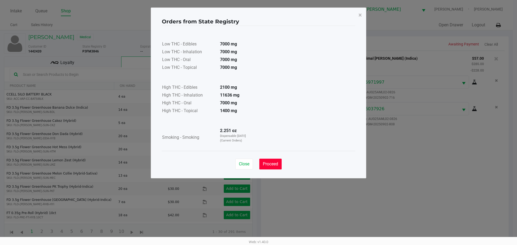
click at [271, 167] on button "Proceed" at bounding box center [270, 164] width 22 height 11
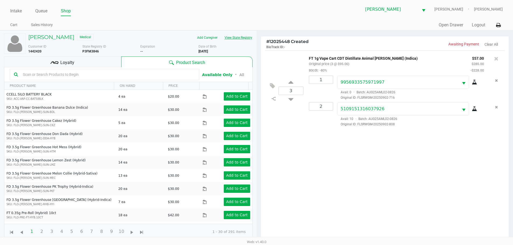
click at [221, 33] on button "View State Registry" at bounding box center [237, 37] width 32 height 9
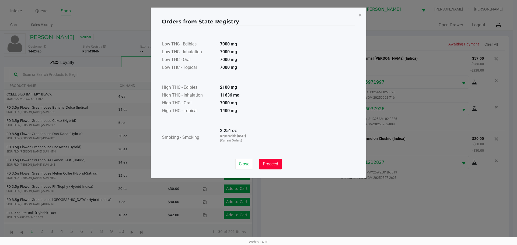
click at [266, 165] on span "Proceed" at bounding box center [270, 164] width 15 height 5
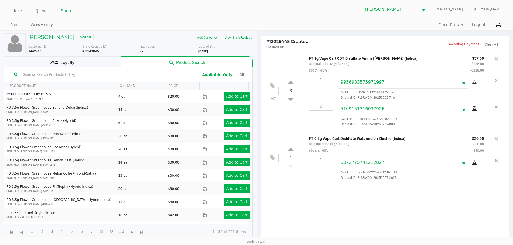
click at [90, 65] on div "Loyalty" at bounding box center [62, 62] width 117 height 11
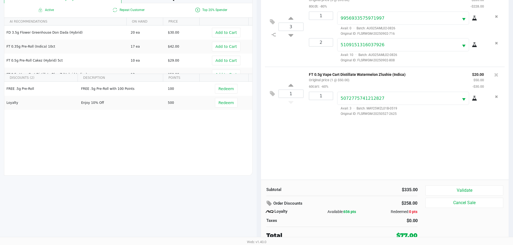
scroll to position [65, 0]
click at [471, 186] on button "Validate" at bounding box center [465, 190] width 78 height 10
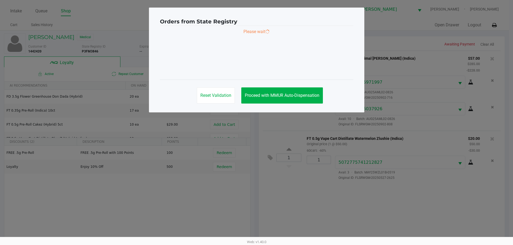
scroll to position [0, 0]
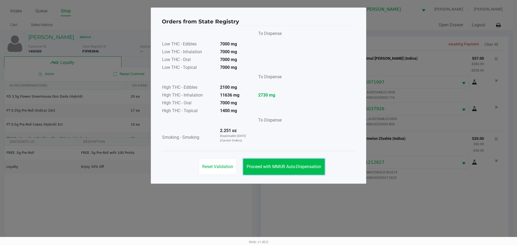
click at [294, 168] on span "Proceed with MMUR Auto-Dispensation" at bounding box center [284, 166] width 75 height 5
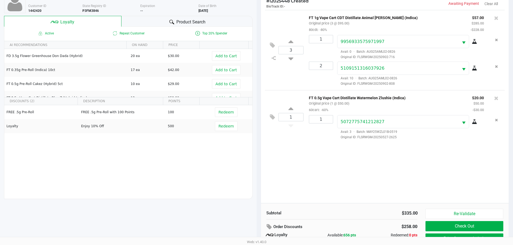
scroll to position [65, 0]
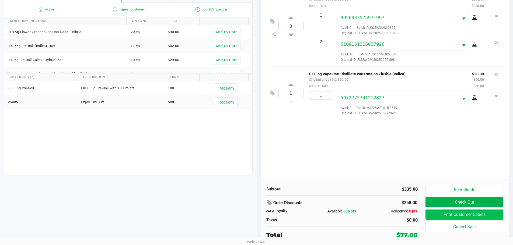
click at [472, 216] on button "Print Customer Labels" at bounding box center [465, 215] width 78 height 10
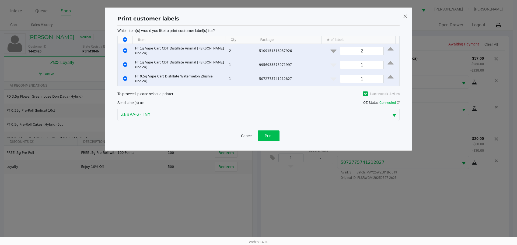
click at [271, 134] on span "Print" at bounding box center [269, 136] width 8 height 4
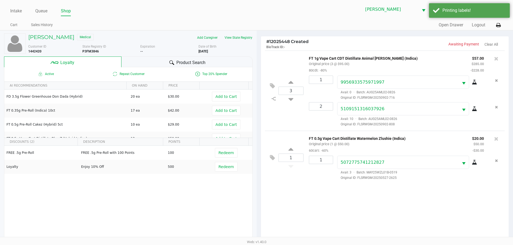
scroll to position [65, 0]
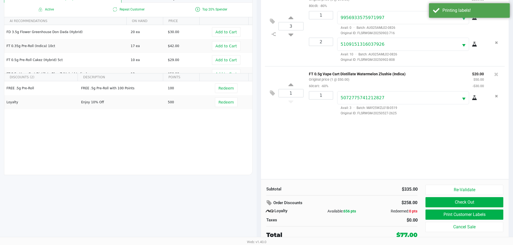
click at [471, 204] on button "Check Out" at bounding box center [465, 202] width 78 height 10
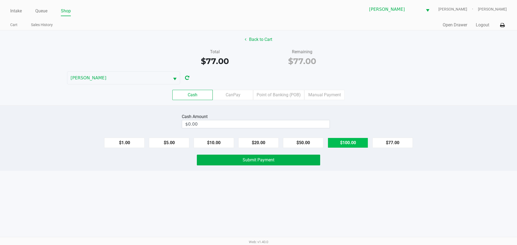
click at [347, 144] on button "$100.00" at bounding box center [348, 143] width 40 height 10
type input "$100.00"
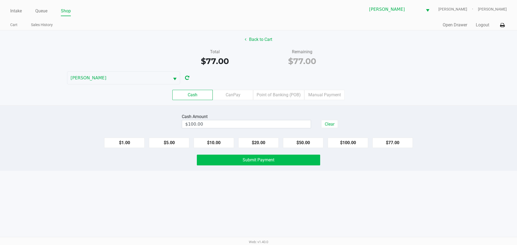
click at [283, 160] on button "Submit Payment" at bounding box center [258, 160] width 123 height 11
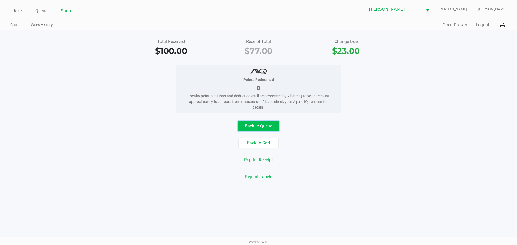
click at [263, 127] on button "Back to Queue" at bounding box center [258, 126] width 40 height 10
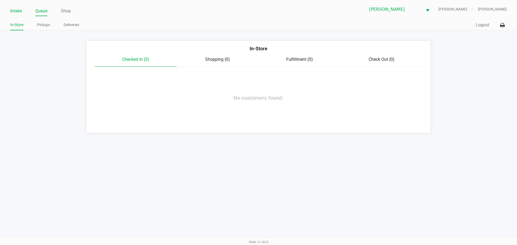
click at [13, 12] on link "Intake" at bounding box center [16, 11] width 12 height 8
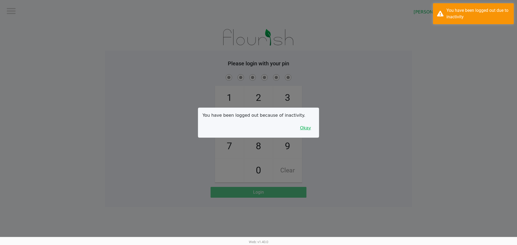
click at [305, 130] on button "Okay" at bounding box center [306, 128] width 18 height 10
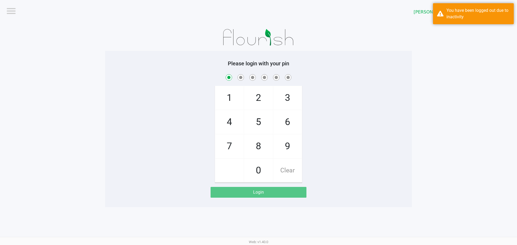
checkbox input "true"
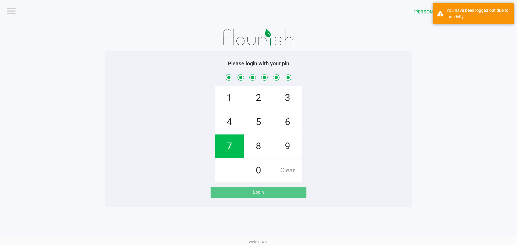
checkbox input "true"
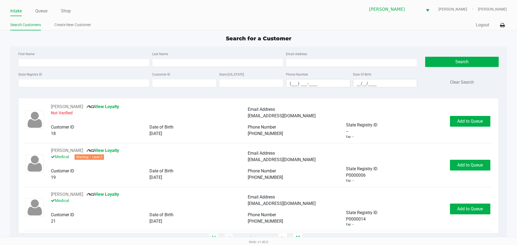
drag, startPoint x: 305, startPoint y: 130, endPoint x: 50, endPoint y: 38, distance: 270.9
click at [49, 37] on div "Search for a Customer" at bounding box center [258, 38] width 504 height 8
click at [49, 61] on input "First Name" at bounding box center [83, 63] width 131 height 8
click at [65, 64] on input "First Name" at bounding box center [83, 63] width 131 height 8
type input "[PERSON_NAME]"
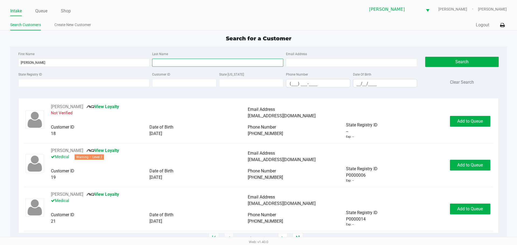
click at [204, 67] on input "Last Name" at bounding box center [217, 63] width 131 height 8
type input "reio"
click at [355, 84] on input "__/__/____" at bounding box center [385, 83] width 64 height 8
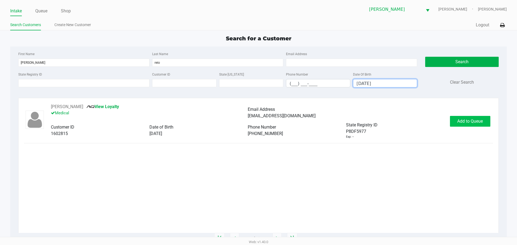
type input "[DATE]"
click at [467, 123] on span "Add to Queue" at bounding box center [470, 121] width 26 height 5
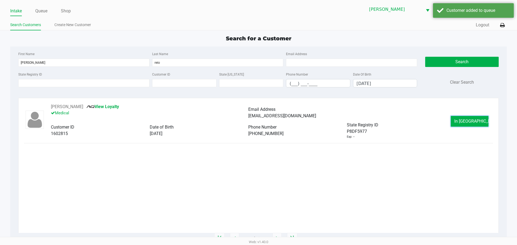
click at [467, 121] on span "In [GEOGRAPHIC_DATA]" at bounding box center [476, 121] width 45 height 5
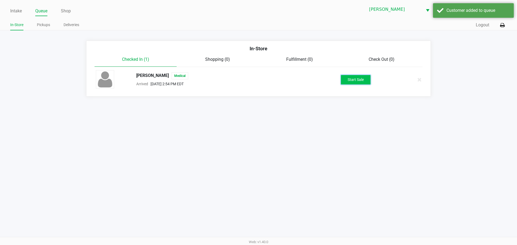
click at [355, 77] on button "Start Sale" at bounding box center [356, 79] width 30 height 9
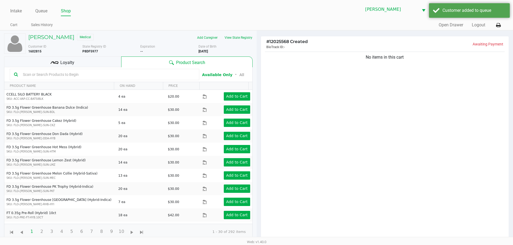
click at [96, 61] on div "Loyalty" at bounding box center [62, 62] width 117 height 11
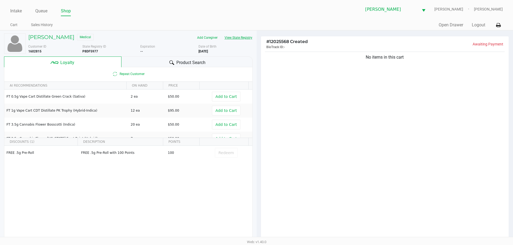
click at [245, 39] on button "View State Registry" at bounding box center [237, 37] width 32 height 9
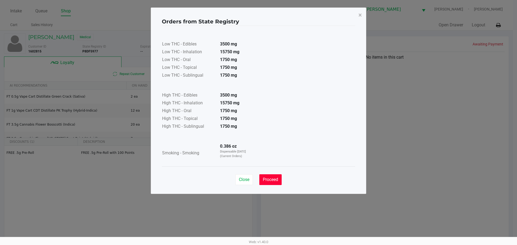
click at [262, 179] on button "Proceed" at bounding box center [270, 180] width 22 height 11
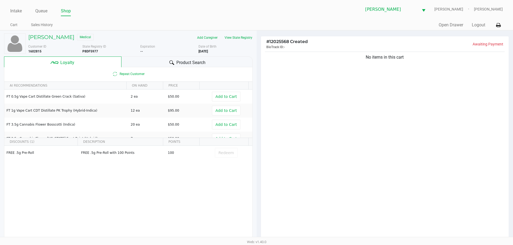
click at [95, 53] on b "P8DF5977" at bounding box center [90, 52] width 16 height 4
copy b "P8DF5977"
click at [303, 83] on div "No items in this cart" at bounding box center [385, 147] width 248 height 193
click at [238, 36] on button "View State Registry" at bounding box center [237, 37] width 32 height 9
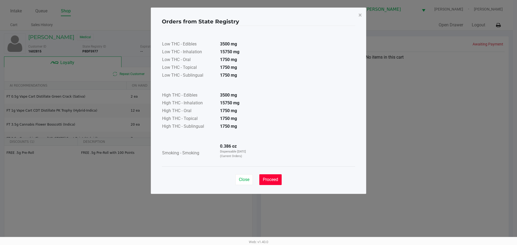
click at [268, 182] on span "Proceed" at bounding box center [270, 179] width 15 height 5
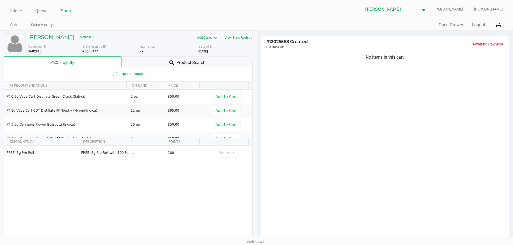
click at [308, 116] on div "No items in this cart" at bounding box center [385, 147] width 248 height 193
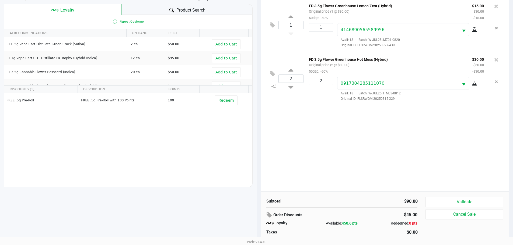
scroll to position [65, 0]
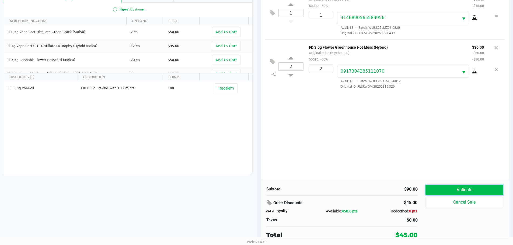
click at [465, 190] on button "Validate" at bounding box center [465, 190] width 78 height 10
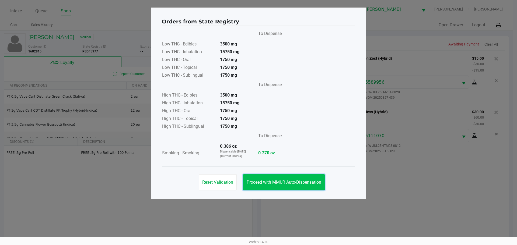
click at [283, 179] on button "Proceed with MMUR Auto-Dispensation" at bounding box center [284, 183] width 82 height 16
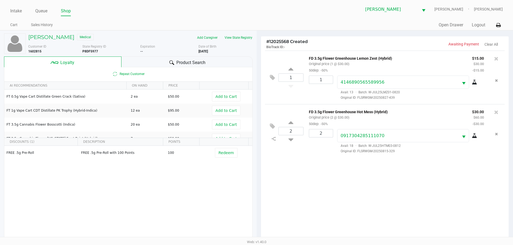
scroll to position [65, 0]
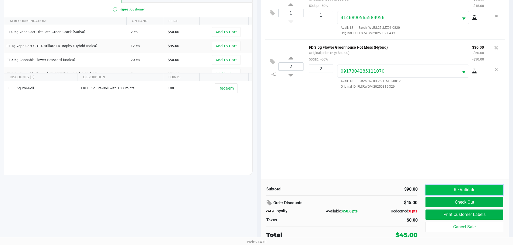
click at [460, 187] on button "Re-Validate" at bounding box center [465, 190] width 78 height 10
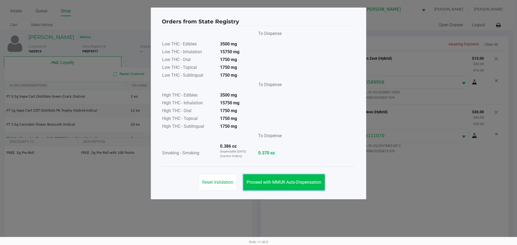
click at [319, 185] on span "Proceed with MMUR Auto-Dispensation" at bounding box center [284, 182] width 75 height 5
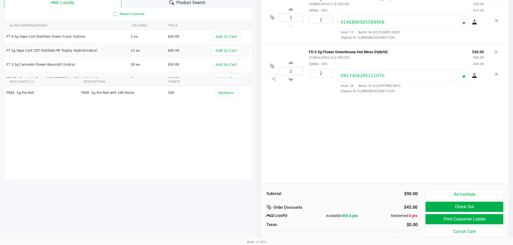
scroll to position [65, 0]
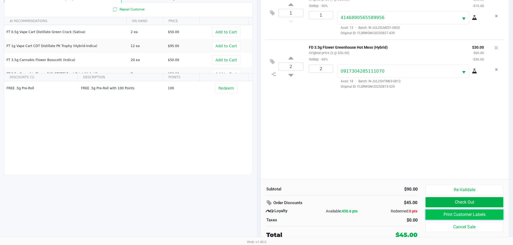
click at [475, 212] on button "Print Customer Labels" at bounding box center [465, 215] width 78 height 10
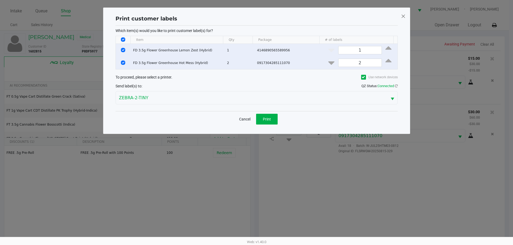
scroll to position [0, 0]
click at [266, 119] on span "Print" at bounding box center [269, 119] width 8 height 4
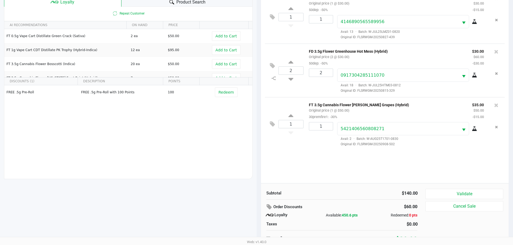
scroll to position [65, 0]
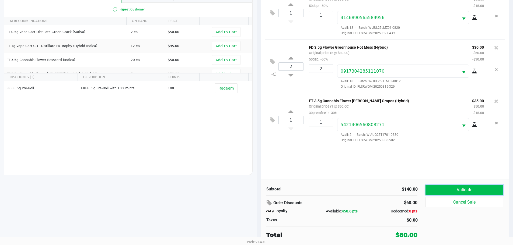
click at [451, 193] on button "Validate" at bounding box center [465, 190] width 78 height 10
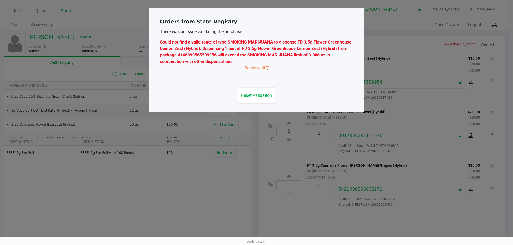
scroll to position [0, 0]
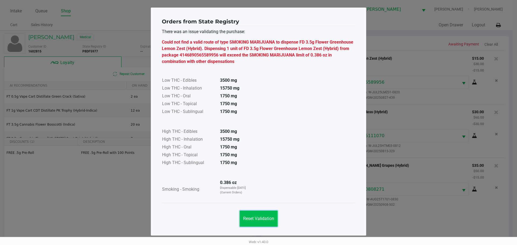
click at [268, 215] on button "Reset Validation" at bounding box center [259, 219] width 38 height 16
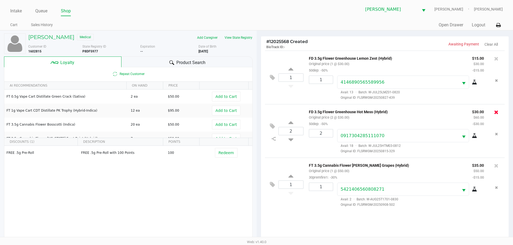
click at [494, 110] on icon at bounding box center [496, 112] width 4 height 5
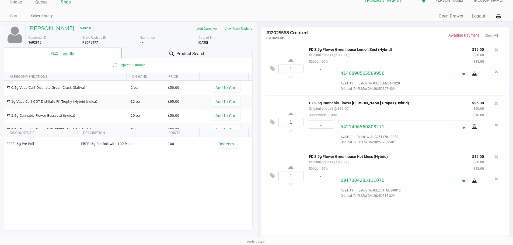
scroll to position [39, 0]
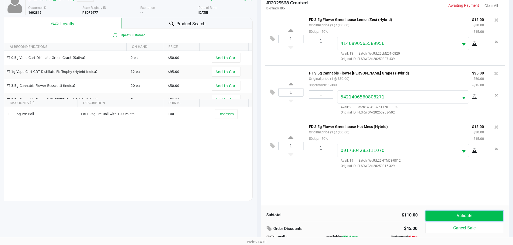
click at [469, 215] on button "Validate" at bounding box center [465, 216] width 78 height 10
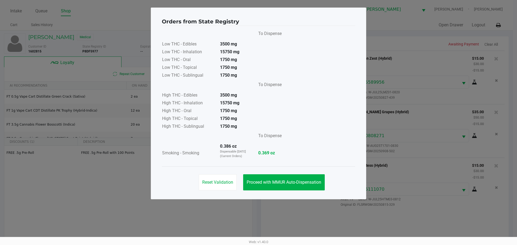
click at [289, 191] on div "Reset Validation Proceed with MMUR Auto-Dispensation" at bounding box center [258, 180] width 193 height 27
click at [310, 184] on span "Proceed with MMUR Auto-Dispensation" at bounding box center [284, 182] width 75 height 5
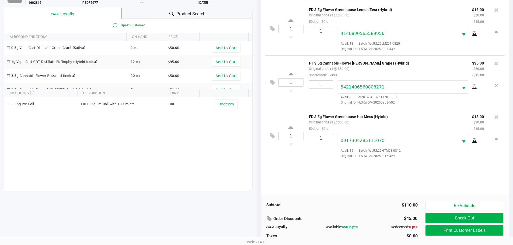
scroll to position [57, 0]
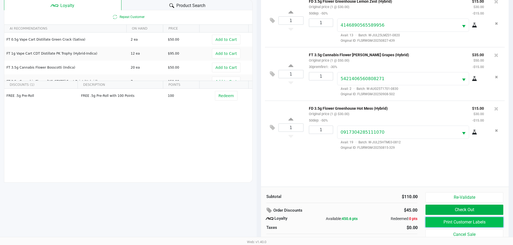
click at [458, 222] on button "Print Customer Labels" at bounding box center [465, 222] width 78 height 10
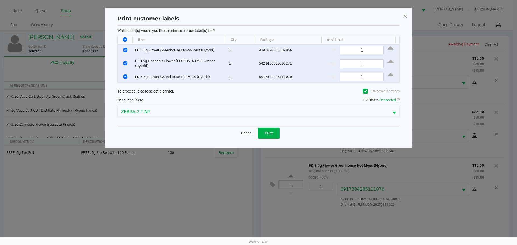
click at [125, 40] on input "Select All Rows" at bounding box center [125, 39] width 4 height 4
checkbox input "false"
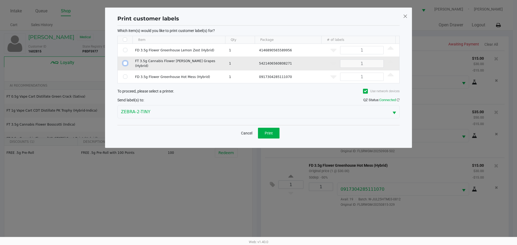
click at [123, 64] on input "Select Row" at bounding box center [125, 63] width 4 height 4
checkbox input "true"
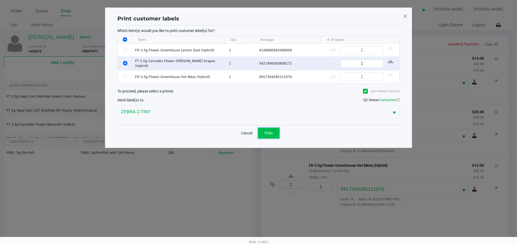
click at [260, 128] on button "Print" at bounding box center [269, 133] width 22 height 11
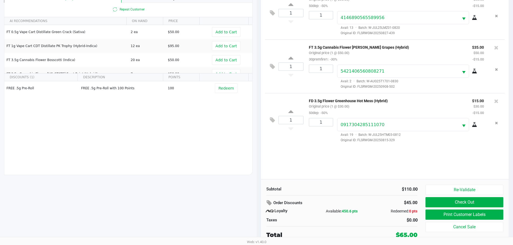
scroll to position [65, 0]
click at [477, 204] on button "Check Out" at bounding box center [465, 202] width 78 height 10
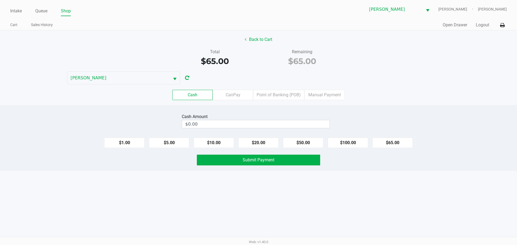
click at [369, 75] on div "Back to Cart Total $65.00 Remaining $65.00 [PERSON_NAME] Cash CanPay Point of B…" at bounding box center [258, 67] width 517 height 75
click at [368, 59] on div "Total $65.00 Remaining $65.00" at bounding box center [258, 58] width 525 height 19
click at [285, 126] on input "0" at bounding box center [256, 124] width 148 height 8
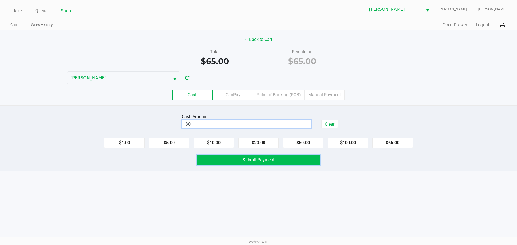
type input "$80.00"
click at [291, 164] on button "Submit Payment" at bounding box center [258, 160] width 123 height 11
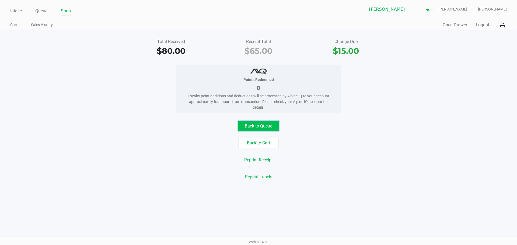
click at [264, 131] on button "Back to Queue" at bounding box center [258, 126] width 40 height 10
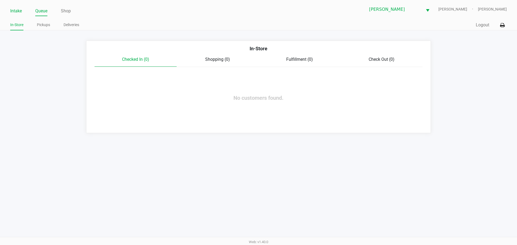
click at [18, 14] on link "Intake" at bounding box center [16, 11] width 12 height 8
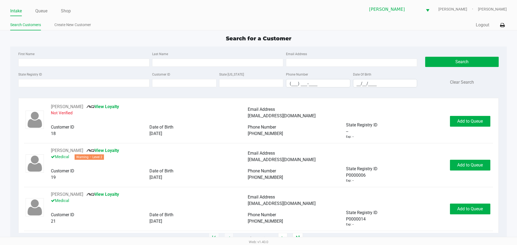
click at [101, 48] on div "First Name Last Name Email Address State Registry ID Customer ID State [US_STAT…" at bounding box center [258, 71] width 488 height 49
click at [57, 63] on input "First Name" at bounding box center [83, 63] width 131 height 8
click at [46, 9] on link "Queue" at bounding box center [41, 11] width 12 height 8
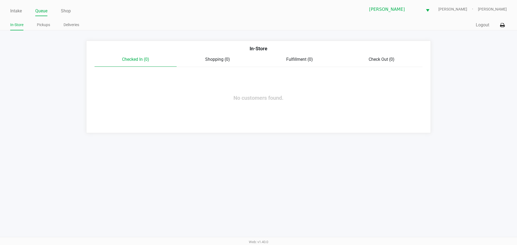
click at [52, 26] on ul "In-Store Pickups Deliveries" at bounding box center [134, 25] width 248 height 9
click at [44, 24] on link "Pickups" at bounding box center [43, 25] width 13 height 7
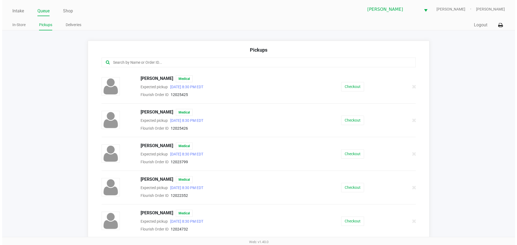
scroll to position [637, 0]
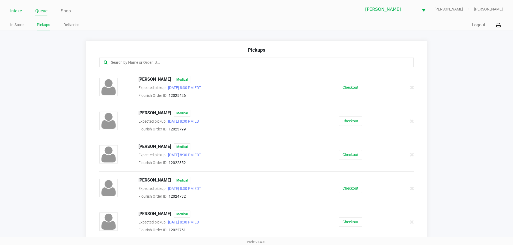
click at [18, 14] on link "Intake" at bounding box center [16, 11] width 12 height 8
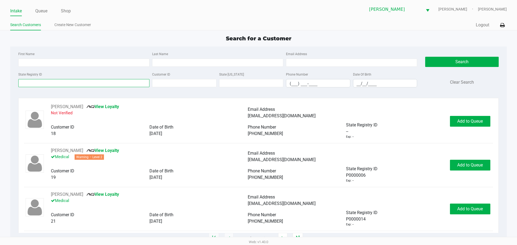
click at [83, 85] on input "State Registry ID" at bounding box center [83, 83] width 131 height 8
click at [40, 63] on input "First Name" at bounding box center [83, 63] width 131 height 8
type input "[PERSON_NAME]"
click at [180, 58] on div "Last Name" at bounding box center [218, 59] width 134 height 16
click at [180, 60] on input "Last Name" at bounding box center [217, 63] width 131 height 8
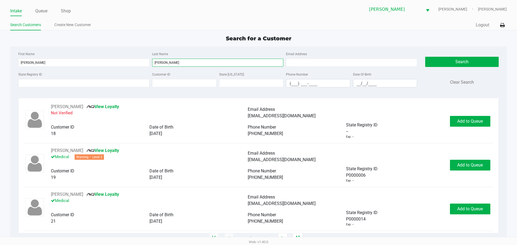
type input "[PERSON_NAME]"
click at [354, 83] on input "__/__/____" at bounding box center [385, 83] width 64 height 8
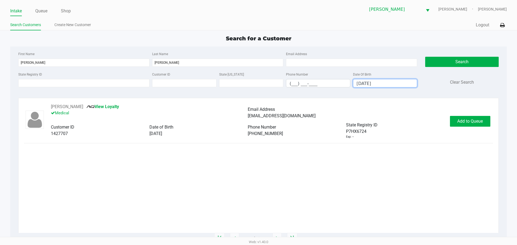
type input "[DATE]"
click at [453, 120] on button "Add to Queue" at bounding box center [470, 121] width 40 height 11
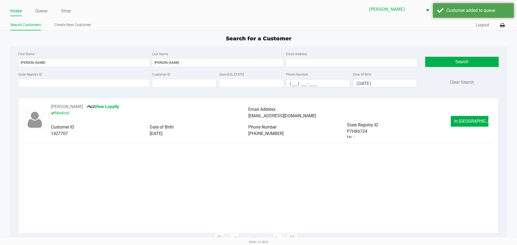
click at [469, 121] on span "In [GEOGRAPHIC_DATA]" at bounding box center [476, 121] width 45 height 5
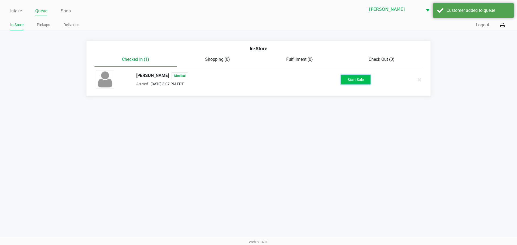
click at [360, 81] on button "Start Sale" at bounding box center [356, 79] width 30 height 9
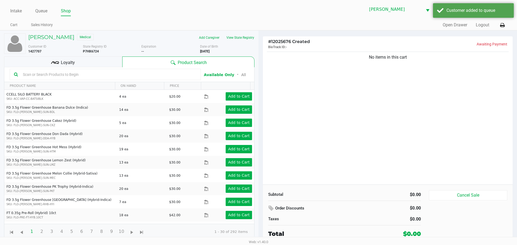
drag, startPoint x: 242, startPoint y: 35, endPoint x: 336, endPoint y: 64, distance: 98.5
click at [393, 70] on div "No items in this cart" at bounding box center [388, 118] width 250 height 134
click at [239, 36] on button "View State Registry" at bounding box center [239, 37] width 32 height 9
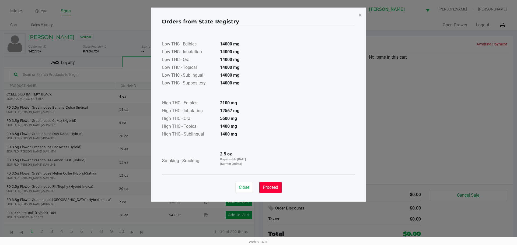
click at [276, 190] on span "Proceed" at bounding box center [270, 187] width 15 height 5
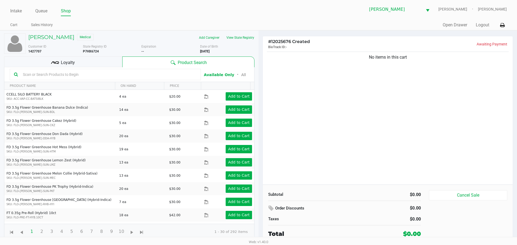
click at [94, 60] on div "Loyalty" at bounding box center [63, 62] width 118 height 11
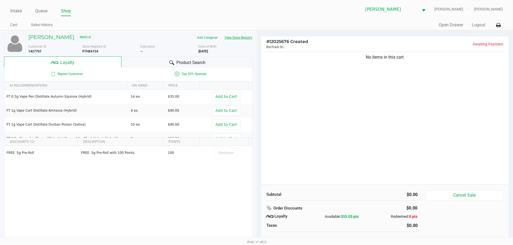
click at [242, 38] on button "View State Registry" at bounding box center [237, 37] width 32 height 9
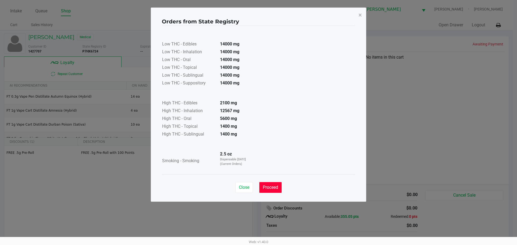
click at [276, 191] on button "Proceed" at bounding box center [270, 187] width 22 height 11
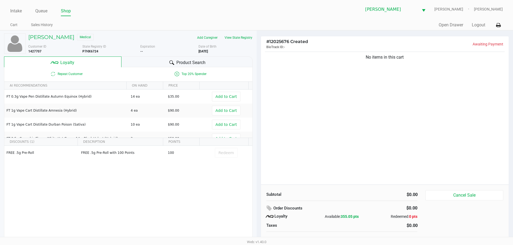
click at [207, 63] on div "Product Search" at bounding box center [186, 62] width 131 height 11
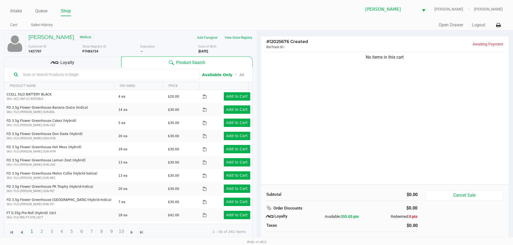
click at [312, 98] on div "No items in this cart" at bounding box center [385, 118] width 248 height 134
click at [371, 148] on div "No items in this cart" at bounding box center [385, 118] width 248 height 134
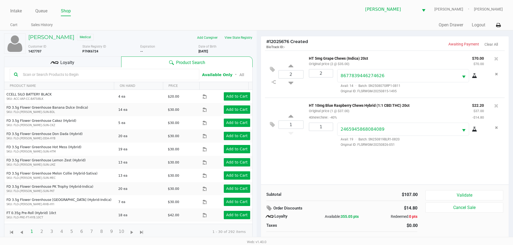
click at [268, 69] on div "2 HT 5mg Grape Chews (Indica) 20ct Original price (2 @ $35.00) $70.00 $70.00 2 …" at bounding box center [385, 74] width 240 height 47
click at [270, 70] on icon at bounding box center [272, 70] width 5 height 6
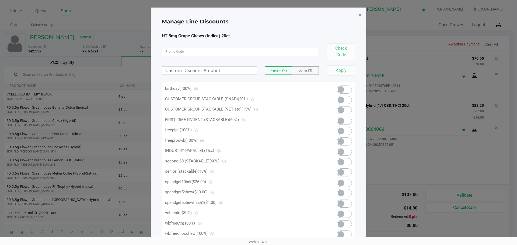
click at [358, 18] on button "×" at bounding box center [360, 15] width 12 height 15
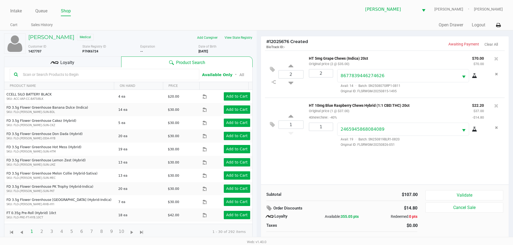
drag, startPoint x: 404, startPoint y: 55, endPoint x: 404, endPoint y: 44, distance: 11.3
click at [404, 50] on div "# 12025676 Created BioTrack ID: - Awaiting Payment Clear All 2 HT 5mg Grape Che…" at bounding box center [385, 143] width 249 height 215
click at [404, 44] on p "Awaiting Payment" at bounding box center [432, 44] width 94 height 6
click at [272, 69] on icon at bounding box center [272, 70] width 5 height 6
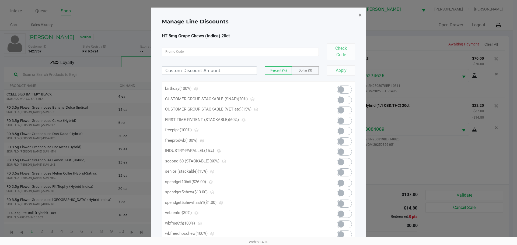
click at [360, 18] on span "×" at bounding box center [360, 15] width 4 height 8
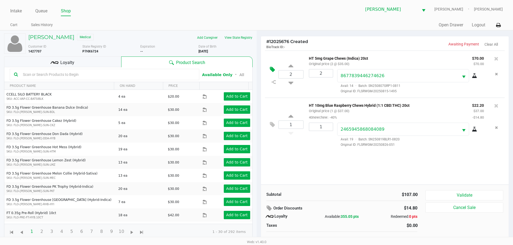
click at [269, 67] on button at bounding box center [273, 69] width 9 height 13
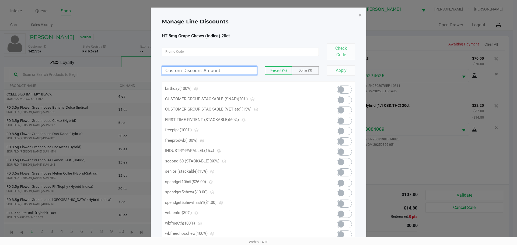
click at [238, 68] on input at bounding box center [209, 71] width 95 height 8
type input "40.00"
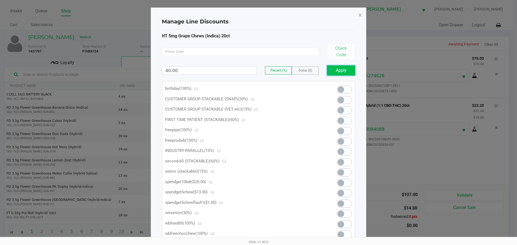
click at [338, 69] on button "Apply" at bounding box center [341, 70] width 28 height 10
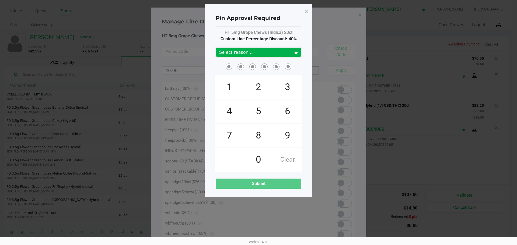
click at [268, 55] on span "Select reason..." at bounding box center [253, 52] width 68 height 6
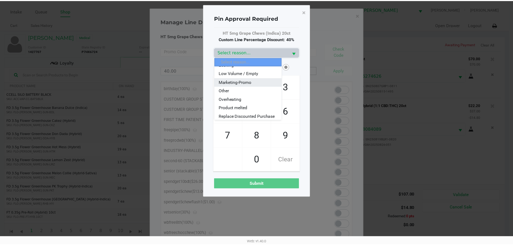
scroll to position [65, 0]
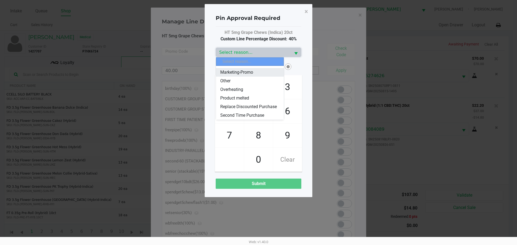
click at [245, 69] on span "Marketing-Promo" at bounding box center [236, 72] width 33 height 6
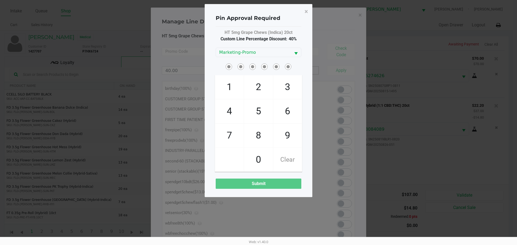
click at [413, 131] on ngb-modal-window "Pin Approval Required × HT 5mg Grape Chews (Indica) 20ct Custom Line Percentage…" at bounding box center [258, 122] width 517 height 245
checkbox input "true"
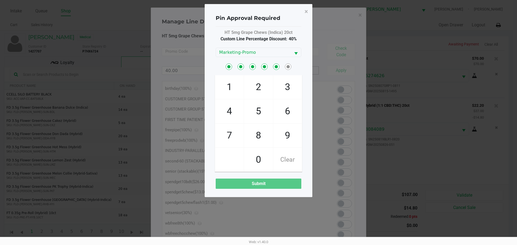
checkbox input "true"
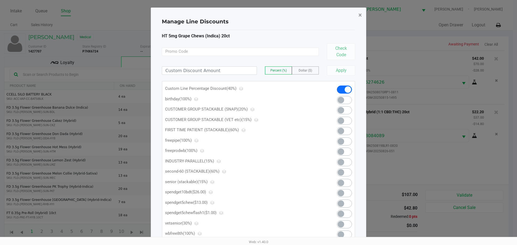
click at [359, 15] on span "×" at bounding box center [360, 15] width 4 height 8
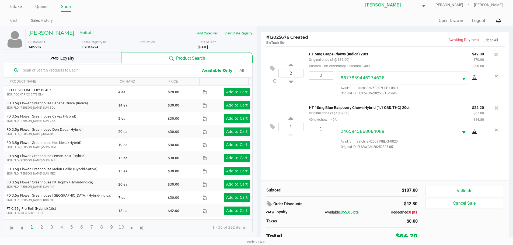
scroll to position [5, 0]
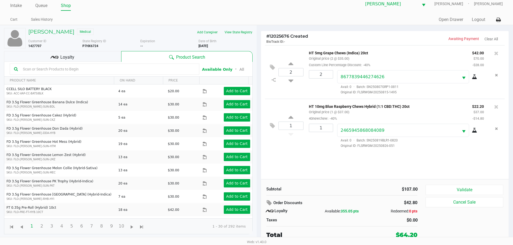
click at [465, 193] on button "Validate" at bounding box center [465, 190] width 78 height 10
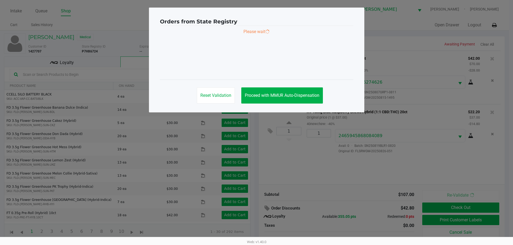
scroll to position [0, 0]
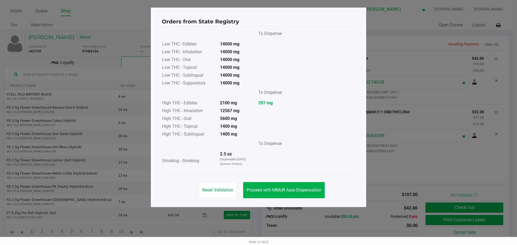
click at [304, 183] on button "Proceed with MMUR Auto-Dispensation" at bounding box center [284, 190] width 82 height 16
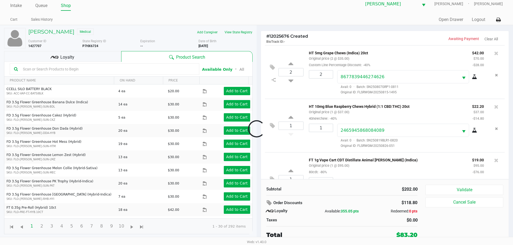
scroll to position [27, 0]
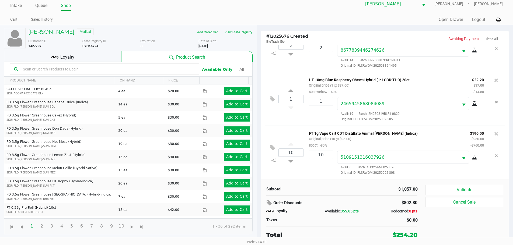
click at [102, 54] on div "Loyalty" at bounding box center [62, 56] width 117 height 11
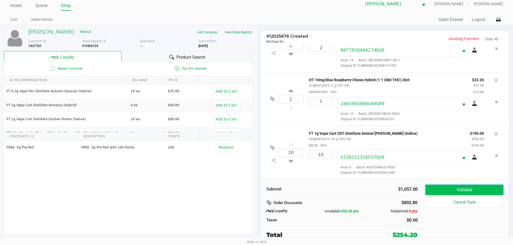
click at [462, 189] on button "Validate" at bounding box center [465, 190] width 78 height 10
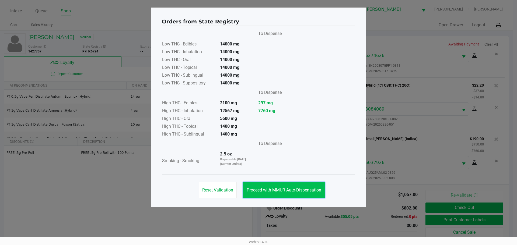
click at [286, 188] on span "Proceed with MMUR Auto-Dispensation" at bounding box center [284, 190] width 75 height 5
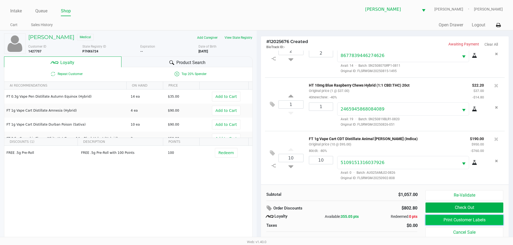
click at [464, 221] on button "Print Customer Labels" at bounding box center [465, 220] width 78 height 10
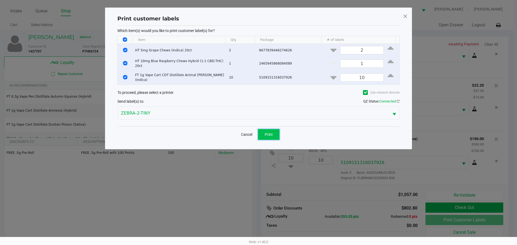
click at [274, 131] on button "Print" at bounding box center [269, 134] width 22 height 11
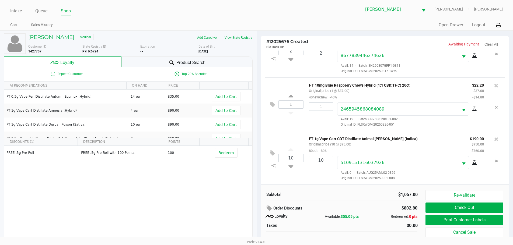
scroll to position [5, 0]
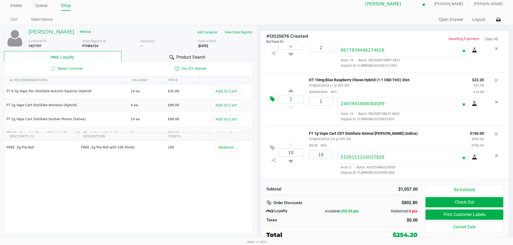
click at [272, 100] on icon at bounding box center [272, 99] width 5 height 6
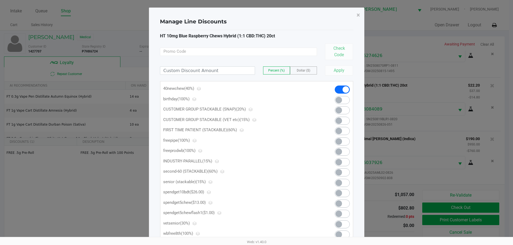
scroll to position [0, 0]
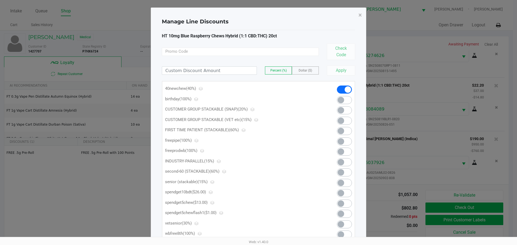
click at [339, 202] on span at bounding box center [341, 204] width 6 height 6
click at [358, 15] on button "×" at bounding box center [360, 15] width 12 height 15
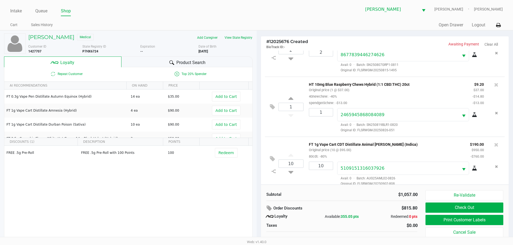
scroll to position [5, 0]
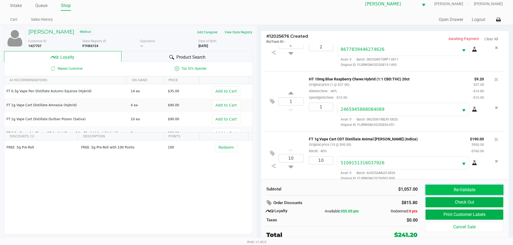
click at [468, 189] on button "Re-Validate" at bounding box center [465, 190] width 78 height 10
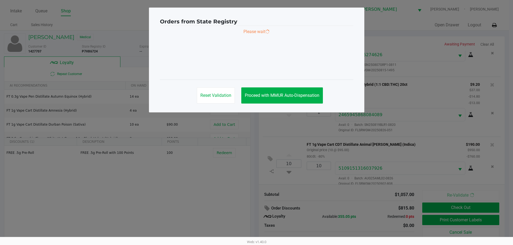
scroll to position [34, 0]
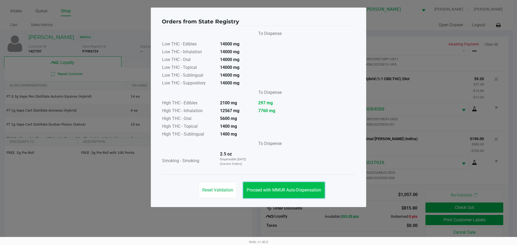
click at [298, 190] on span "Proceed with MMUR Auto-Dispensation" at bounding box center [284, 190] width 75 height 5
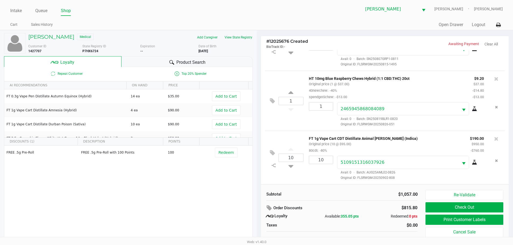
scroll to position [5, 0]
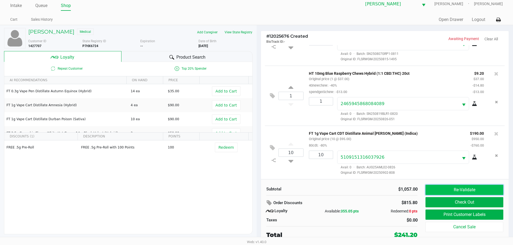
click at [462, 189] on button "Re-Validate" at bounding box center [465, 190] width 78 height 10
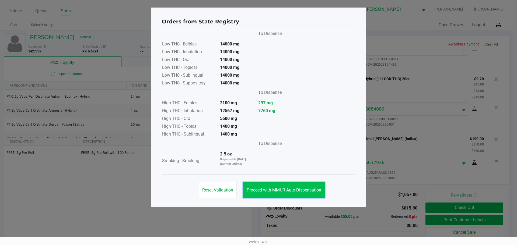
click at [304, 186] on button "Proceed with MMUR Auto-Dispensation" at bounding box center [284, 190] width 82 height 16
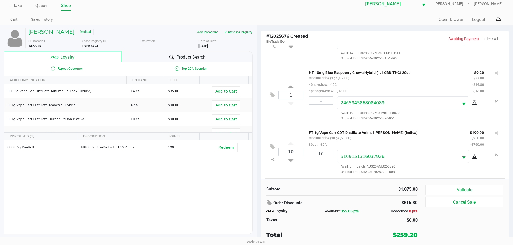
scroll to position [81, 0]
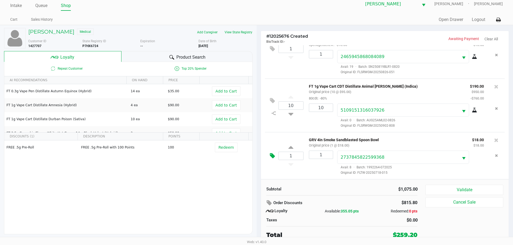
click at [271, 154] on icon at bounding box center [272, 156] width 5 height 6
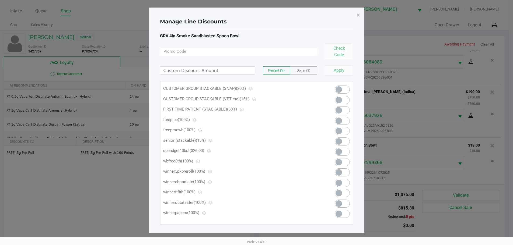
scroll to position [0, 0]
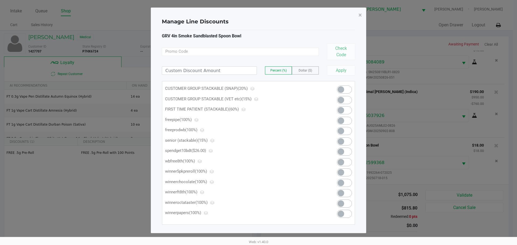
click at [339, 122] on span at bounding box center [341, 121] width 6 height 6
click at [360, 16] on span "×" at bounding box center [360, 15] width 4 height 8
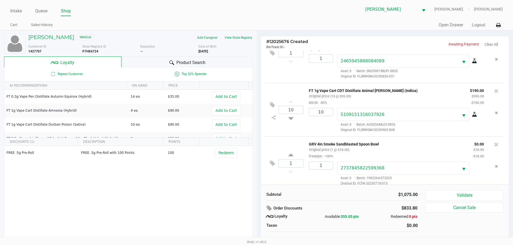
scroll to position [5, 0]
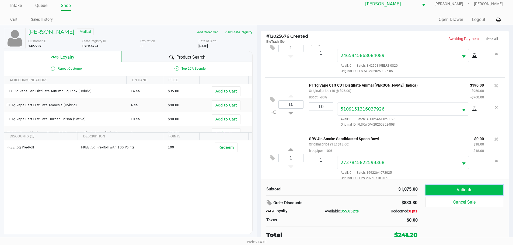
click at [463, 189] on button "Validate" at bounding box center [465, 190] width 78 height 10
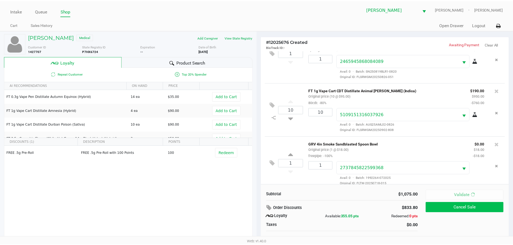
scroll to position [88, 0]
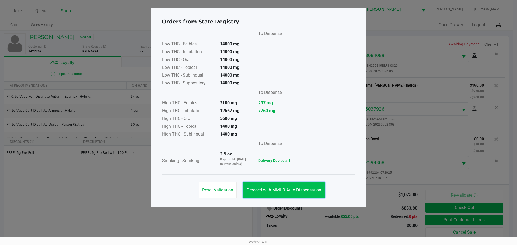
click at [302, 186] on button "Proceed with MMUR Auto-Dispensation" at bounding box center [284, 190] width 82 height 16
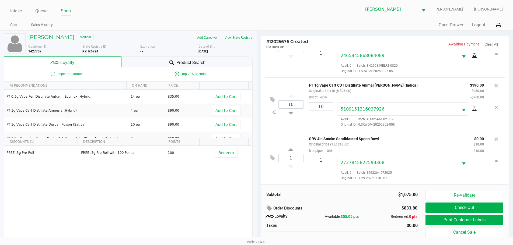
scroll to position [5, 0]
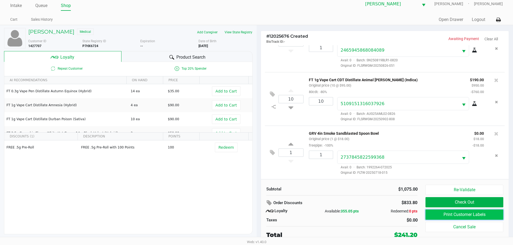
click at [466, 212] on button "Print Customer Labels" at bounding box center [465, 215] width 78 height 10
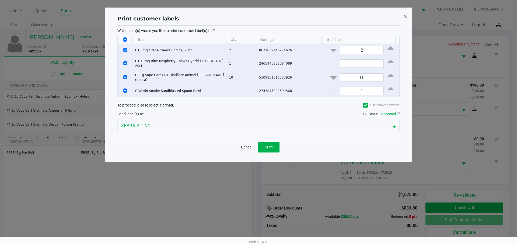
click at [122, 36] on th "Data table" at bounding box center [125, 40] width 15 height 8
click at [122, 40] on th "Data table" at bounding box center [125, 40] width 15 height 8
click at [125, 40] on input "Select All Rows" at bounding box center [125, 39] width 4 height 4
checkbox input "false"
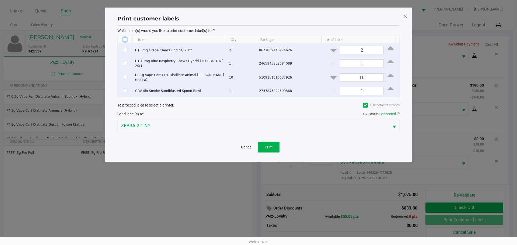
checkbox input "false"
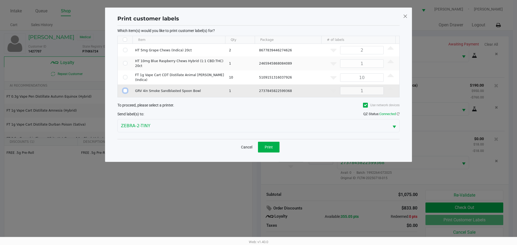
click at [125, 89] on input "Select Row" at bounding box center [125, 91] width 4 height 4
checkbox input "true"
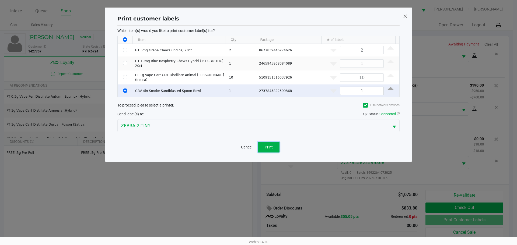
click at [269, 145] on span "Print" at bounding box center [269, 147] width 8 height 4
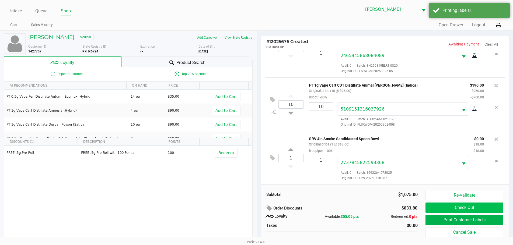
click at [476, 212] on button "Check Out" at bounding box center [465, 208] width 78 height 10
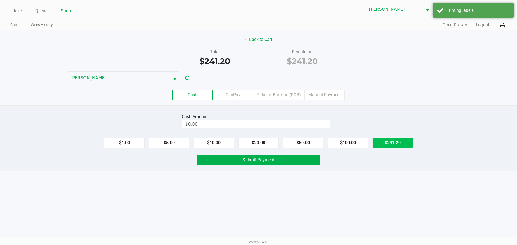
click at [390, 144] on button "$241.20" at bounding box center [392, 143] width 40 height 10
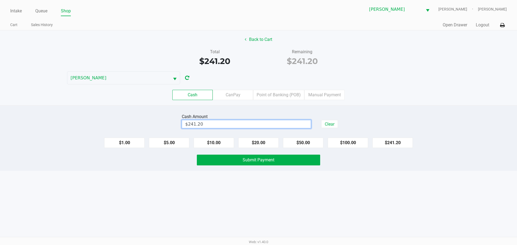
click at [274, 124] on input "$241.20" at bounding box center [246, 124] width 129 height 8
click at [274, 161] on button "Submit Payment" at bounding box center [258, 160] width 123 height 11
type input "$252.00"
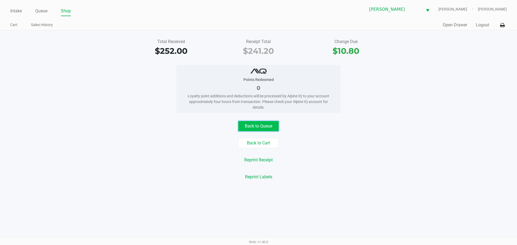
click at [261, 130] on button "Back to Queue" at bounding box center [258, 126] width 40 height 10
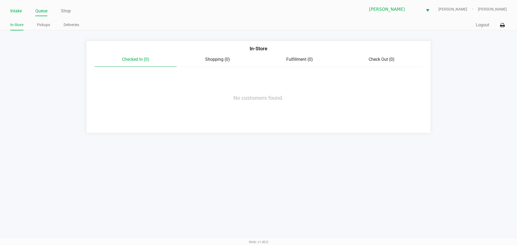
click at [18, 10] on link "Intake" at bounding box center [16, 11] width 12 height 8
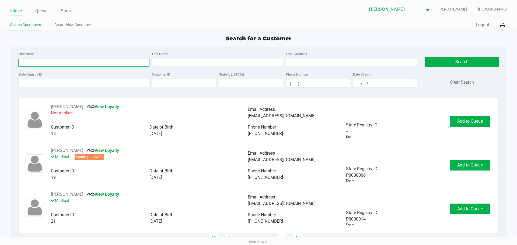
click at [67, 63] on input "First Name" at bounding box center [83, 63] width 131 height 8
click at [95, 83] on input "State Registry ID" at bounding box center [83, 83] width 131 height 8
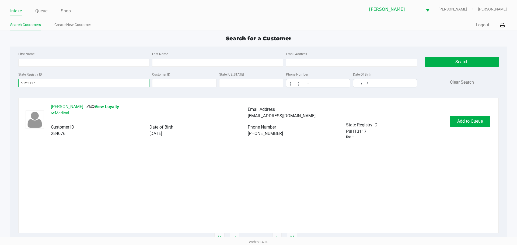
type input "p8ht3117"
click at [72, 107] on button "[PERSON_NAME]" at bounding box center [67, 107] width 32 height 6
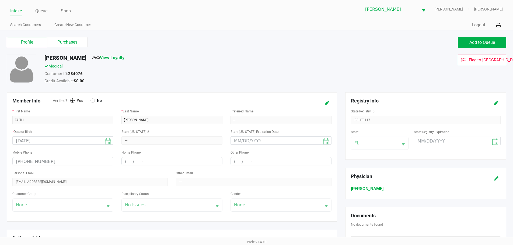
click at [66, 43] on label "Purchases" at bounding box center [67, 42] width 40 height 10
click at [0, 0] on 1 "Purchases" at bounding box center [0, 0] width 0 height 0
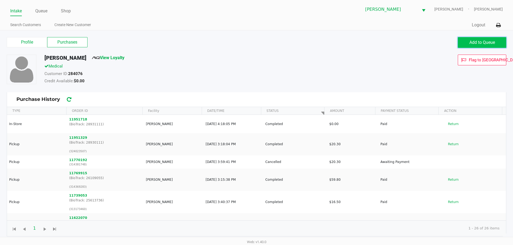
click at [483, 42] on span "Add to Queue" at bounding box center [482, 42] width 26 height 5
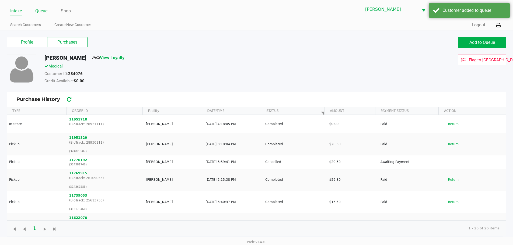
click at [43, 11] on link "Queue" at bounding box center [41, 11] width 12 height 8
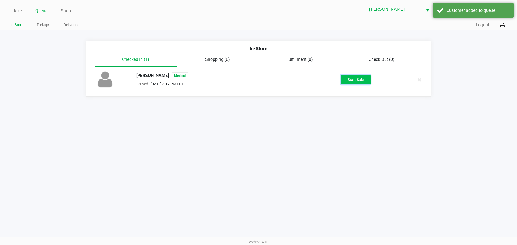
click at [350, 80] on button "Start Sale" at bounding box center [356, 79] width 30 height 9
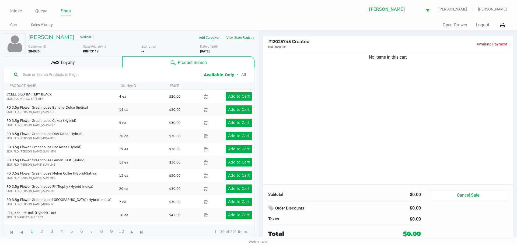
click at [243, 38] on button "View State Registry" at bounding box center [239, 37] width 32 height 9
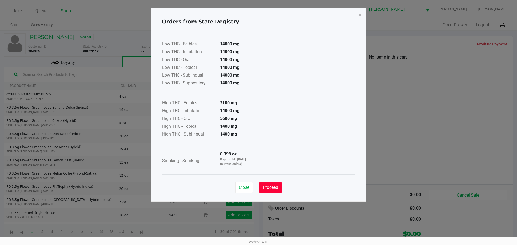
click at [273, 186] on span "Proceed" at bounding box center [270, 187] width 15 height 5
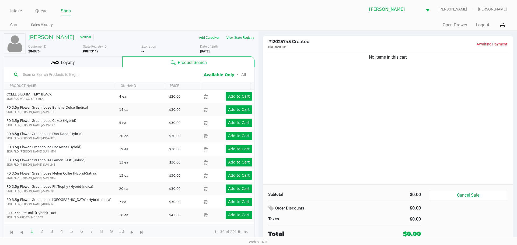
click at [275, 137] on div "No items in this cart" at bounding box center [388, 118] width 250 height 134
click at [348, 116] on div "No items in this cart" at bounding box center [388, 118] width 250 height 134
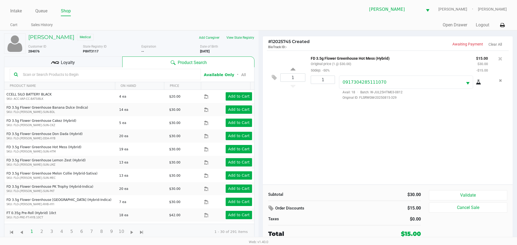
click at [96, 62] on div "Loyalty" at bounding box center [63, 62] width 118 height 11
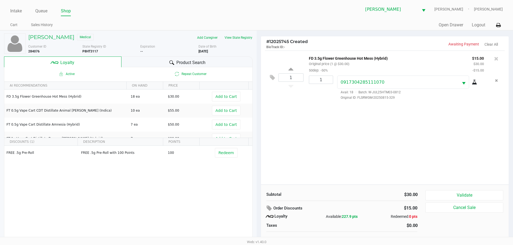
click at [298, 145] on div "1 FD 3.5g Flower Greenhouse Hot Mess (Hybrid) Original price (1 @ $30.00) 50dep…" at bounding box center [385, 118] width 248 height 134
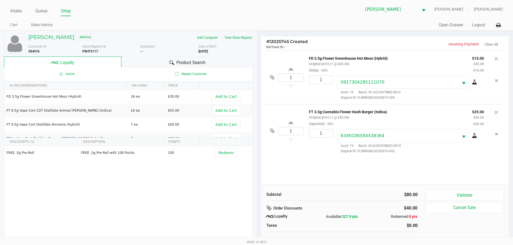
scroll to position [5, 0]
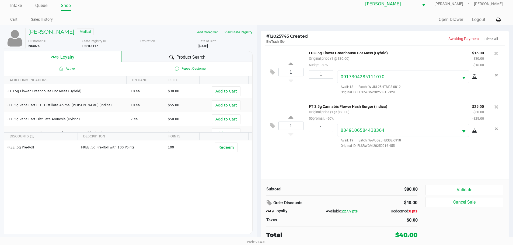
click at [200, 184] on div "FREE .5g Pre-Roll FREE .5g Pre-Roll with 100 Points 100 Redeem" at bounding box center [128, 181] width 248 height 81
click at [439, 187] on button "Validate" at bounding box center [465, 190] width 78 height 10
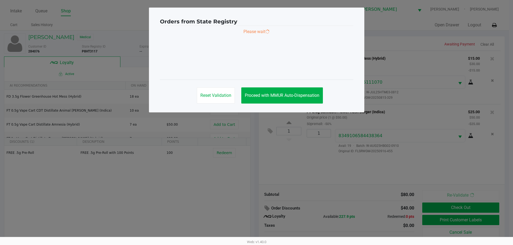
scroll to position [0, 0]
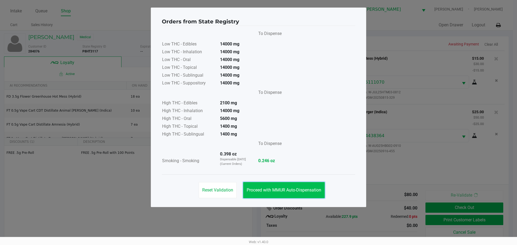
drag, startPoint x: 286, startPoint y: 191, endPoint x: 284, endPoint y: 181, distance: 10.7
click at [286, 191] on span "Proceed with MMUR Auto-Dispensation" at bounding box center [284, 190] width 75 height 5
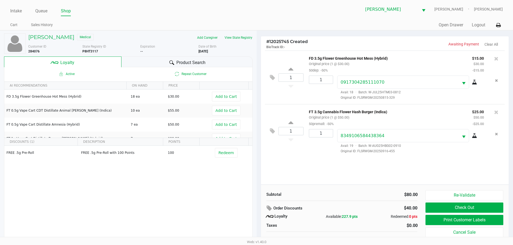
click at [314, 156] on div "1 FT 3.5g Cannabis Flower Hash Burger (Indica) Original price (1 @ $50.00) 50pr…" at bounding box center [385, 131] width 240 height 54
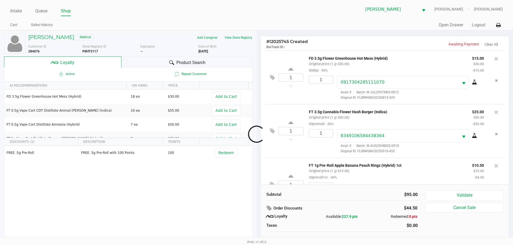
scroll to position [27, 0]
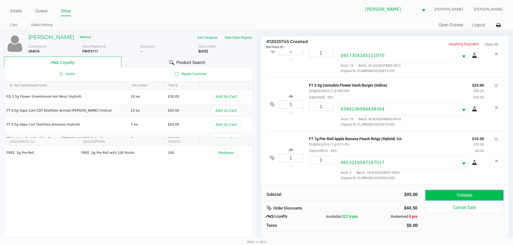
click at [472, 192] on button "Validate" at bounding box center [465, 195] width 78 height 10
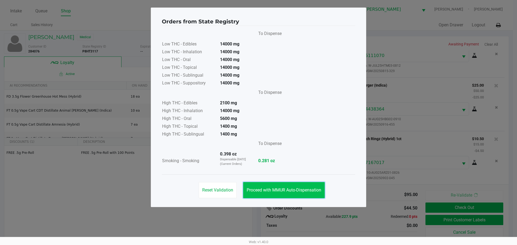
click at [279, 191] on span "Proceed with MMUR Auto-Dispensation" at bounding box center [284, 190] width 75 height 5
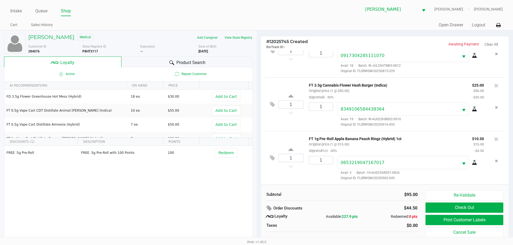
click at [91, 53] on b "P8HT3117" at bounding box center [90, 52] width 16 height 4
copy b "P8HT3117"
click at [166, 38] on div "Add Caregiver View State Registry" at bounding box center [198, 37] width 116 height 9
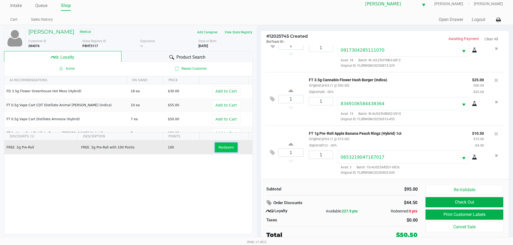
click at [218, 147] on span "Redeem" at bounding box center [225, 147] width 15 height 4
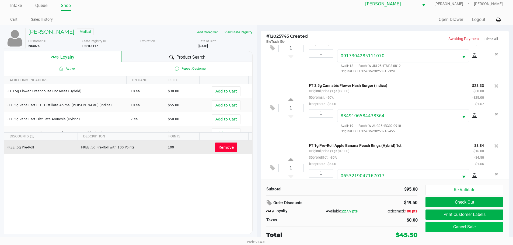
scroll to position [47, 0]
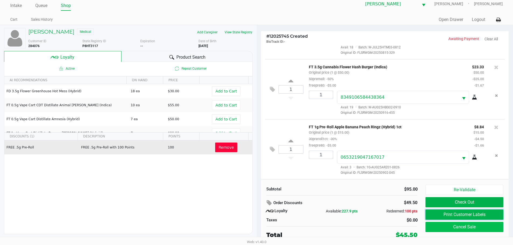
click at [463, 213] on button "Print Customer Labels" at bounding box center [465, 215] width 78 height 10
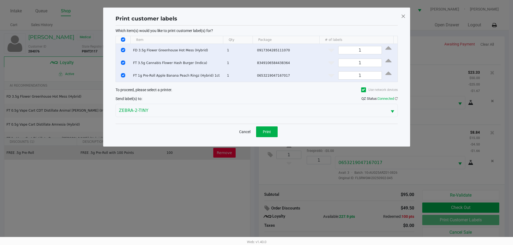
scroll to position [0, 0]
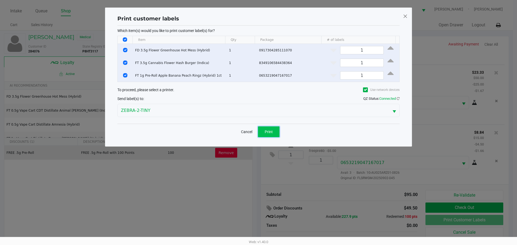
click at [261, 133] on button "Print" at bounding box center [269, 132] width 22 height 11
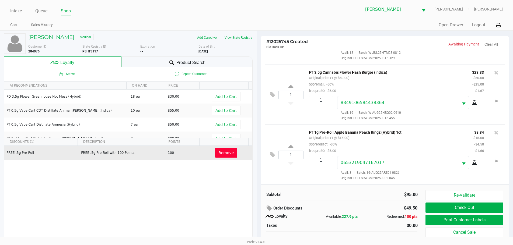
click at [240, 39] on button "View State Registry" at bounding box center [237, 37] width 32 height 9
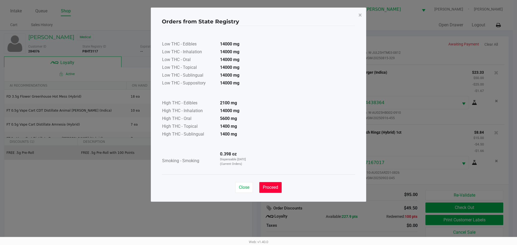
click at [271, 187] on span "Proceed" at bounding box center [270, 187] width 15 height 5
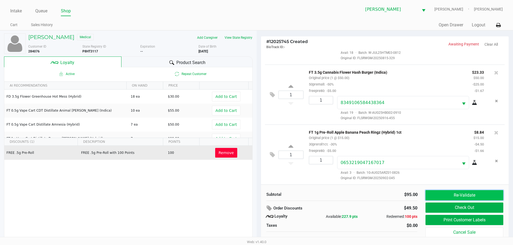
click at [449, 197] on button "Re-Validate" at bounding box center [465, 195] width 78 height 10
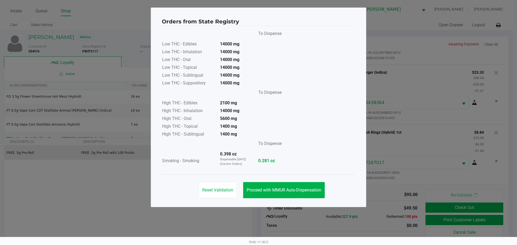
drag, startPoint x: 517, startPoint y: 72, endPoint x: 418, endPoint y: 114, distance: 107.4
click at [475, 103] on ngb-modal-window "Orders from State Registry To Dispense Low THC - Edibles 14000 mg Low THC - Inh…" at bounding box center [258, 122] width 517 height 245
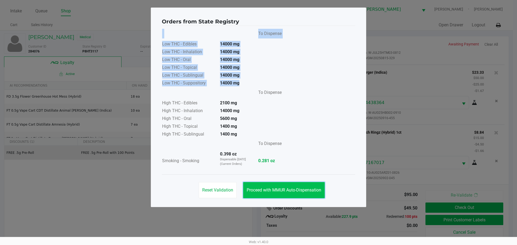
click at [307, 189] on span "Proceed with MMUR Auto-Dispensation" at bounding box center [284, 190] width 75 height 5
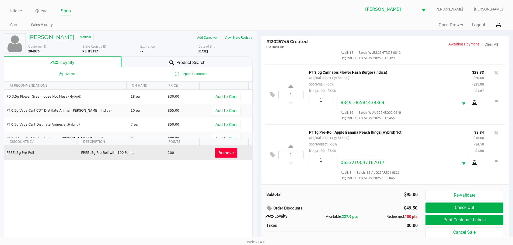
scroll to position [5, 0]
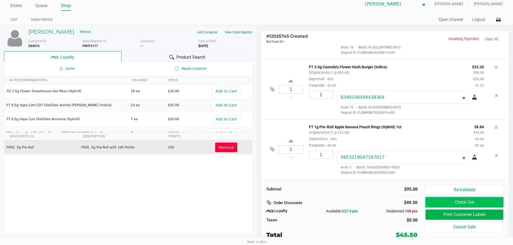
click at [467, 201] on button "Check Out" at bounding box center [465, 202] width 78 height 10
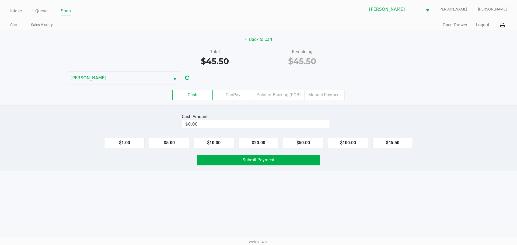
click at [361, 76] on div "Back to Cart Total $45.50 Remaining $45.50 [PERSON_NAME] Cash CanPay Point of B…" at bounding box center [258, 67] width 517 height 75
click at [273, 95] on label "Point of Banking (POB)" at bounding box center [278, 95] width 51 height 10
click at [0, 0] on 7 "Point of Banking (POB)" at bounding box center [0, 0] width 0 height 0
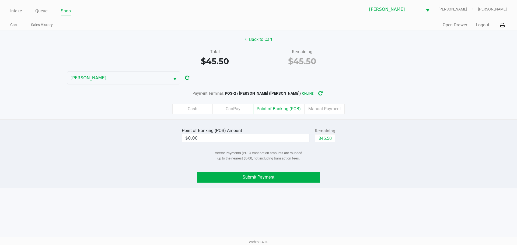
click at [260, 129] on div "Point of Banking (POB) Amount" at bounding box center [246, 131] width 128 height 6
click at [259, 144] on div "Point of Banking (POB) Amount $0.00 Remaining $45.50 Vector Payments (POB) tran…" at bounding box center [259, 146] width 162 height 39
click at [260, 141] on input "0" at bounding box center [245, 138] width 127 height 8
drag, startPoint x: 427, startPoint y: 136, endPoint x: 366, endPoint y: 152, distance: 63.2
click at [427, 136] on div "Point of Banking (POB) Amount $45.00 Remaining $45.50 Clear Vector Payments (PO…" at bounding box center [258, 146] width 525 height 39
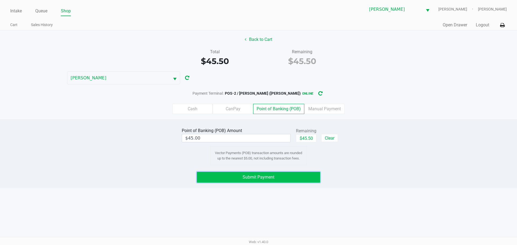
click at [283, 177] on button "Submit Payment" at bounding box center [258, 177] width 123 height 11
click at [192, 111] on label "Cash" at bounding box center [192, 109] width 40 height 10
click at [0, 0] on 0 "Cash" at bounding box center [0, 0] width 0 height 0
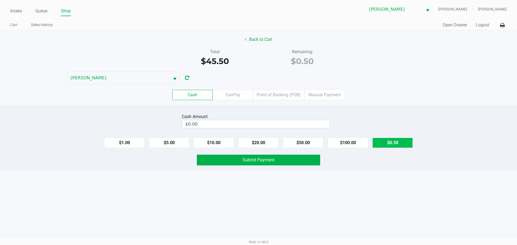
click at [396, 139] on button "$0.50" at bounding box center [392, 143] width 40 height 10
type input "$0.50"
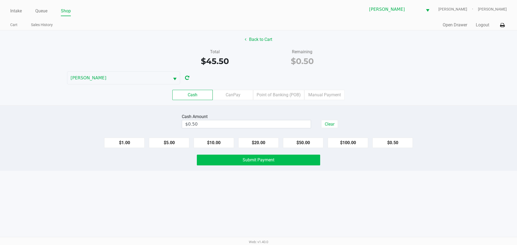
click at [275, 163] on button "Submit Payment" at bounding box center [258, 160] width 123 height 11
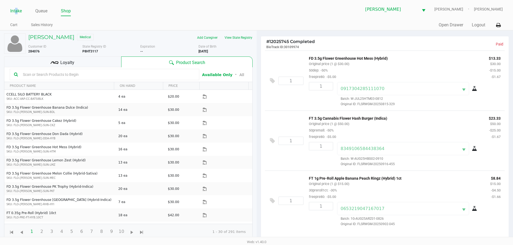
drag, startPoint x: 16, startPoint y: 8, endPoint x: 19, endPoint y: 13, distance: 6.0
click at [18, 10] on link "Intake" at bounding box center [16, 11] width 12 height 8
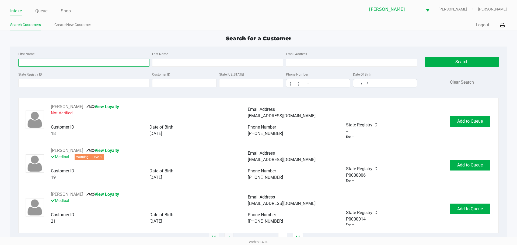
click at [82, 59] on input "First Name" at bounding box center [83, 63] width 131 height 8
type input "[PERSON_NAME]"
click at [166, 61] on input "Last Name" at bounding box center [217, 63] width 131 height 8
type input "[PERSON_NAME]"
drag, startPoint x: 358, startPoint y: 83, endPoint x: 369, endPoint y: 86, distance: 12.0
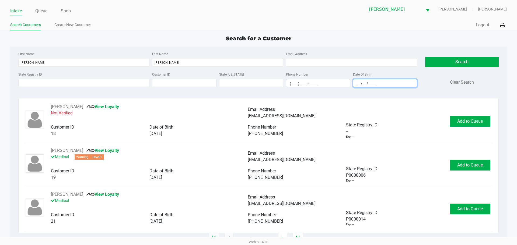
click at [358, 83] on input "__/__/____" at bounding box center [385, 83] width 64 height 8
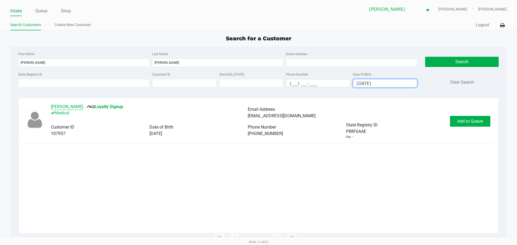
type input "[DATE]"
click at [68, 108] on button "[PERSON_NAME]" at bounding box center [67, 107] width 32 height 6
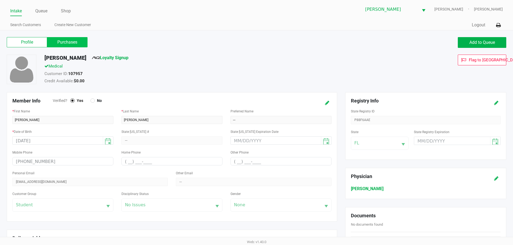
click at [68, 42] on label "Purchases" at bounding box center [67, 42] width 40 height 10
click at [0, 0] on 1 "Purchases" at bounding box center [0, 0] width 0 height 0
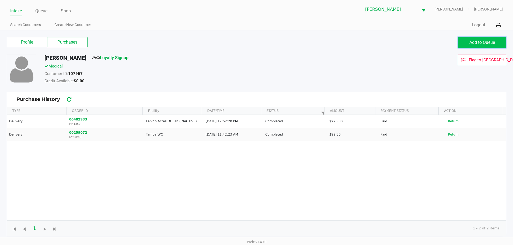
click at [474, 41] on span "Add to Queue" at bounding box center [482, 42] width 26 height 5
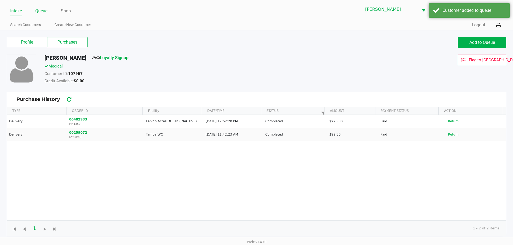
click at [39, 13] on link "Queue" at bounding box center [41, 11] width 12 height 8
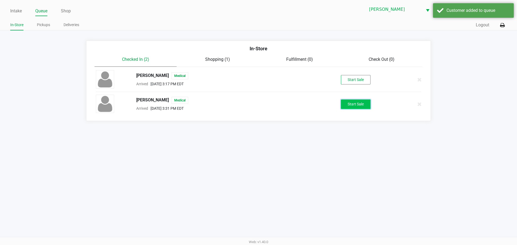
click at [345, 106] on button "Start Sale" at bounding box center [356, 104] width 30 height 9
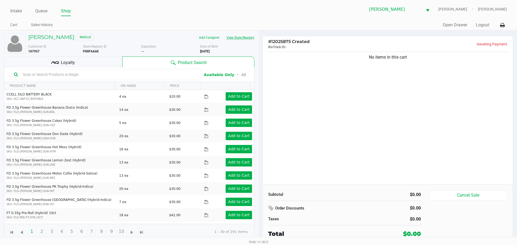
click at [233, 35] on button "View State Registry" at bounding box center [239, 37] width 32 height 9
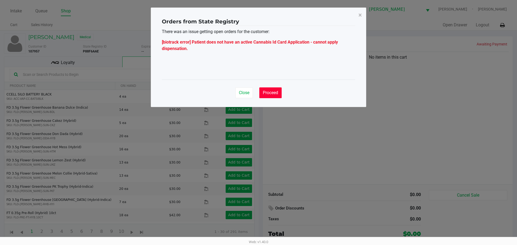
click at [273, 92] on span "Proceed" at bounding box center [270, 92] width 15 height 5
